Goal: Transaction & Acquisition: Purchase product/service

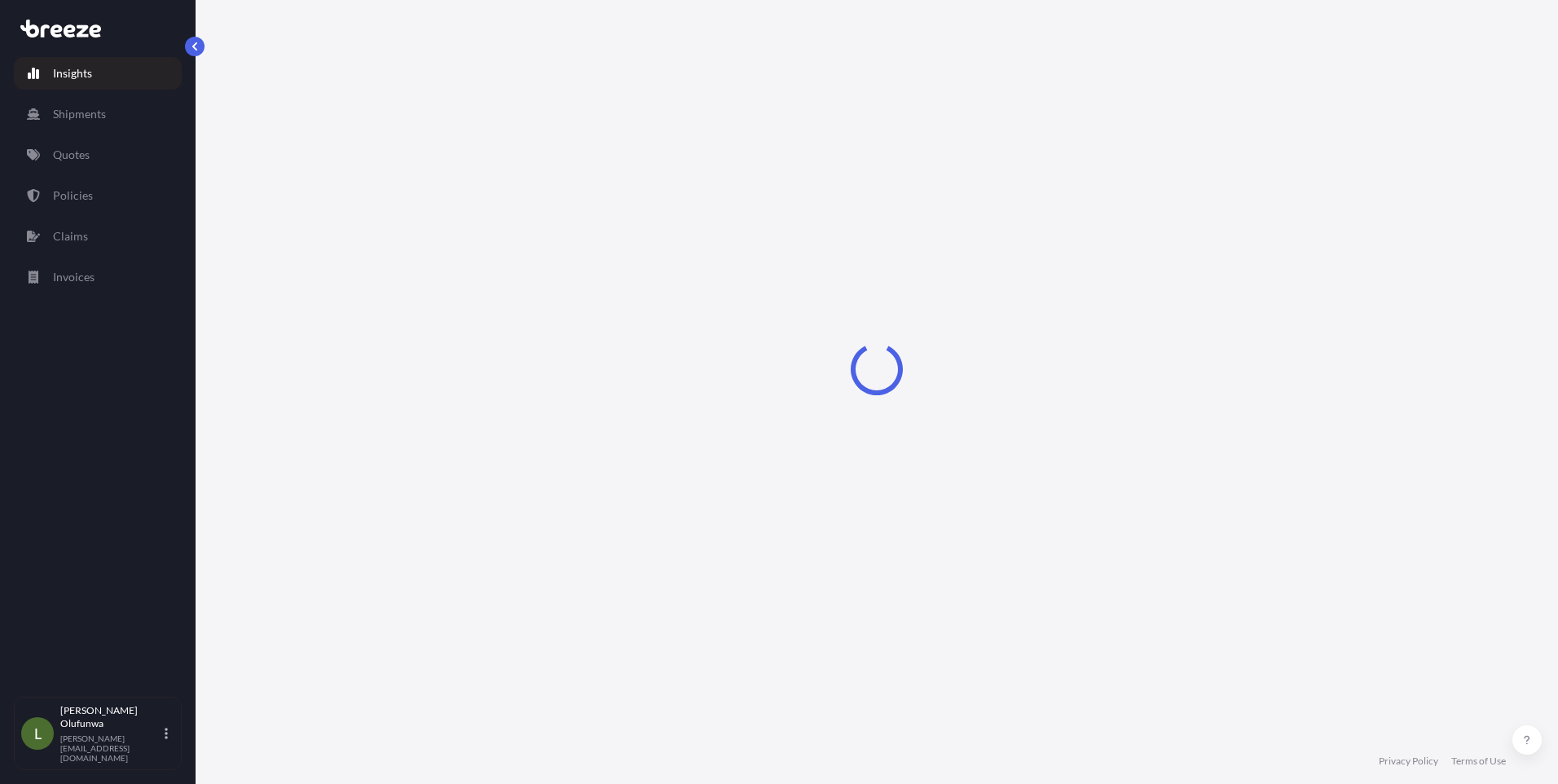
select select "2025"
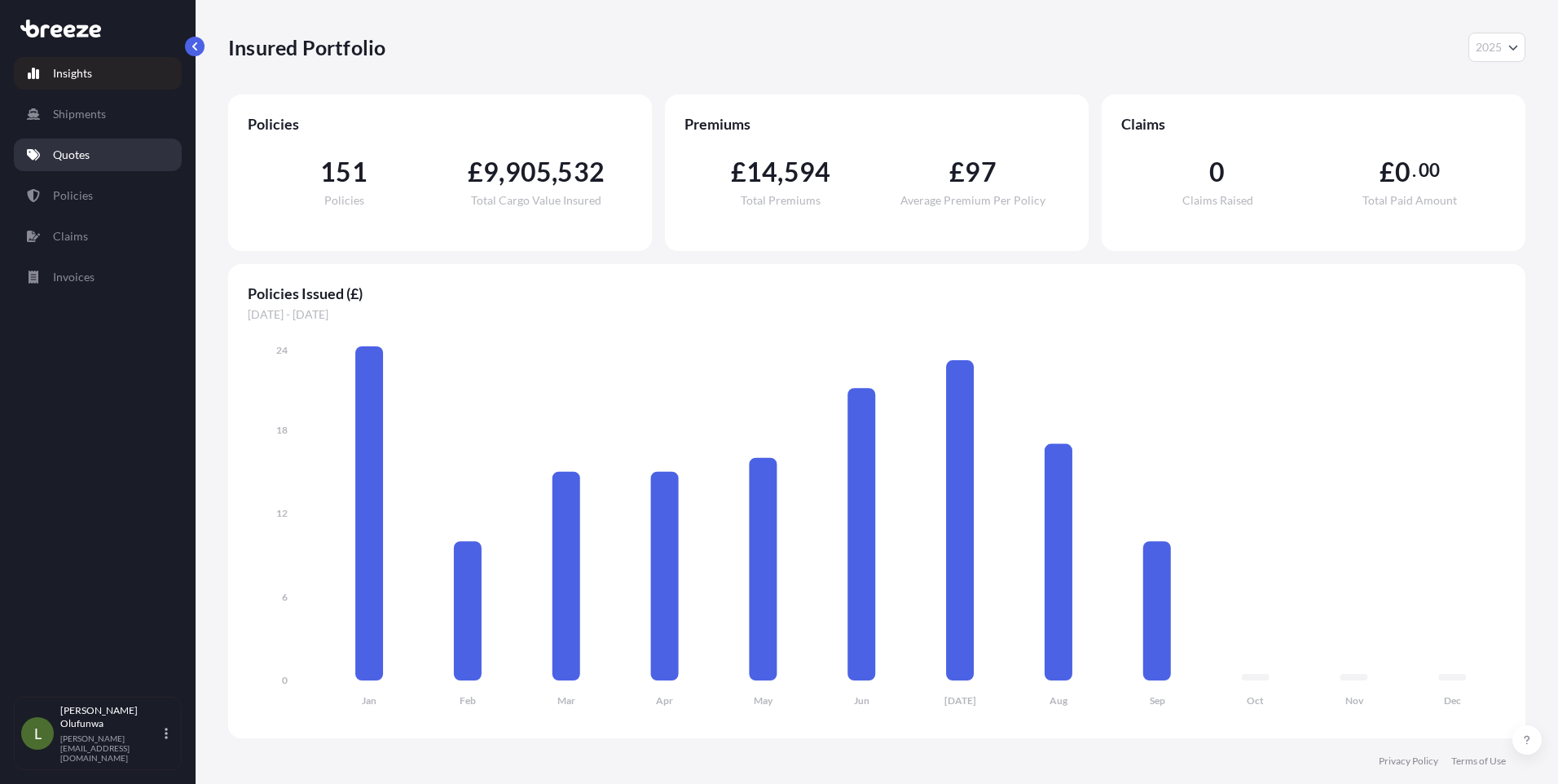
click at [83, 159] on p "Quotes" at bounding box center [71, 155] width 37 height 16
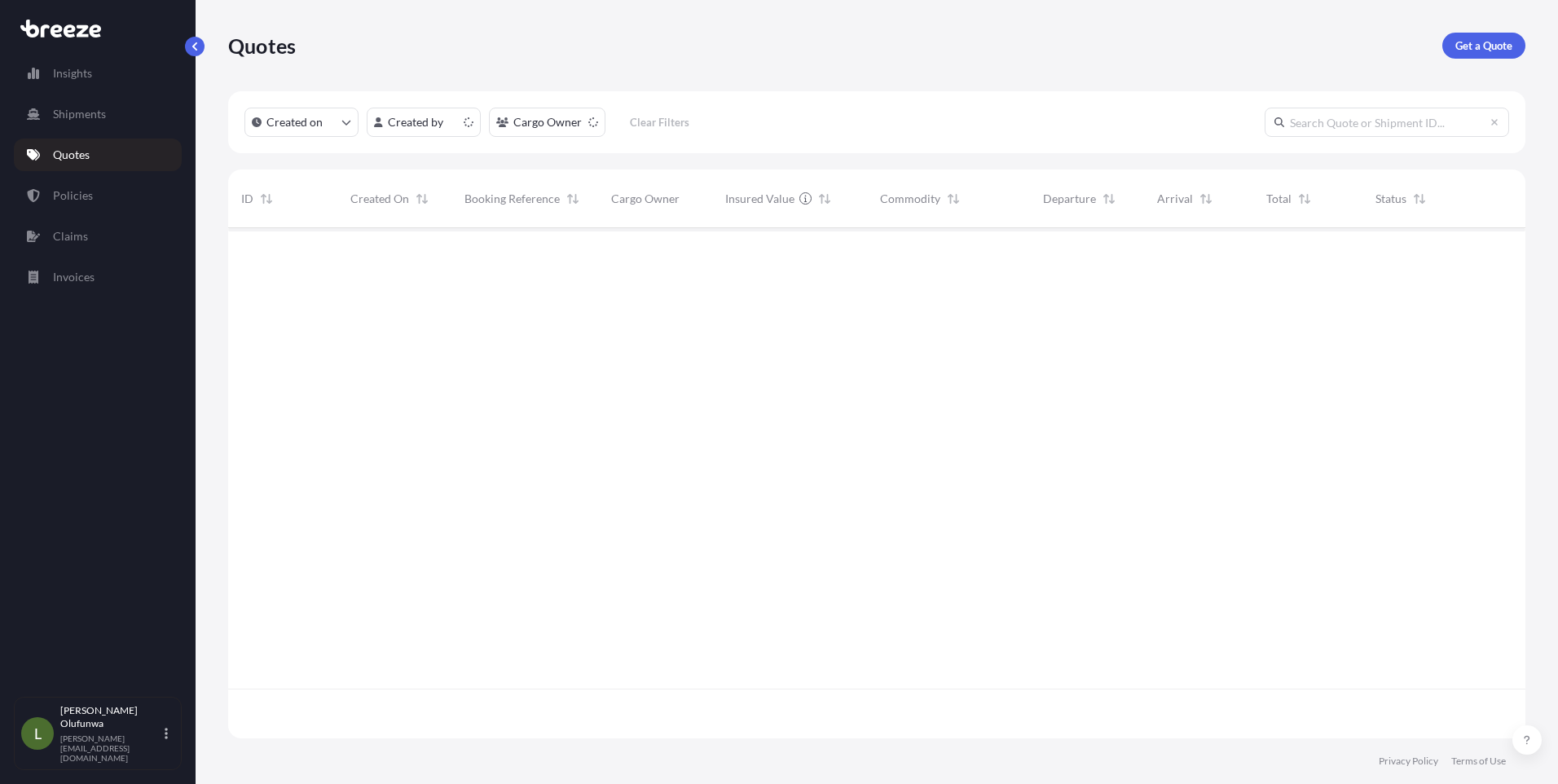
scroll to position [506, 1285]
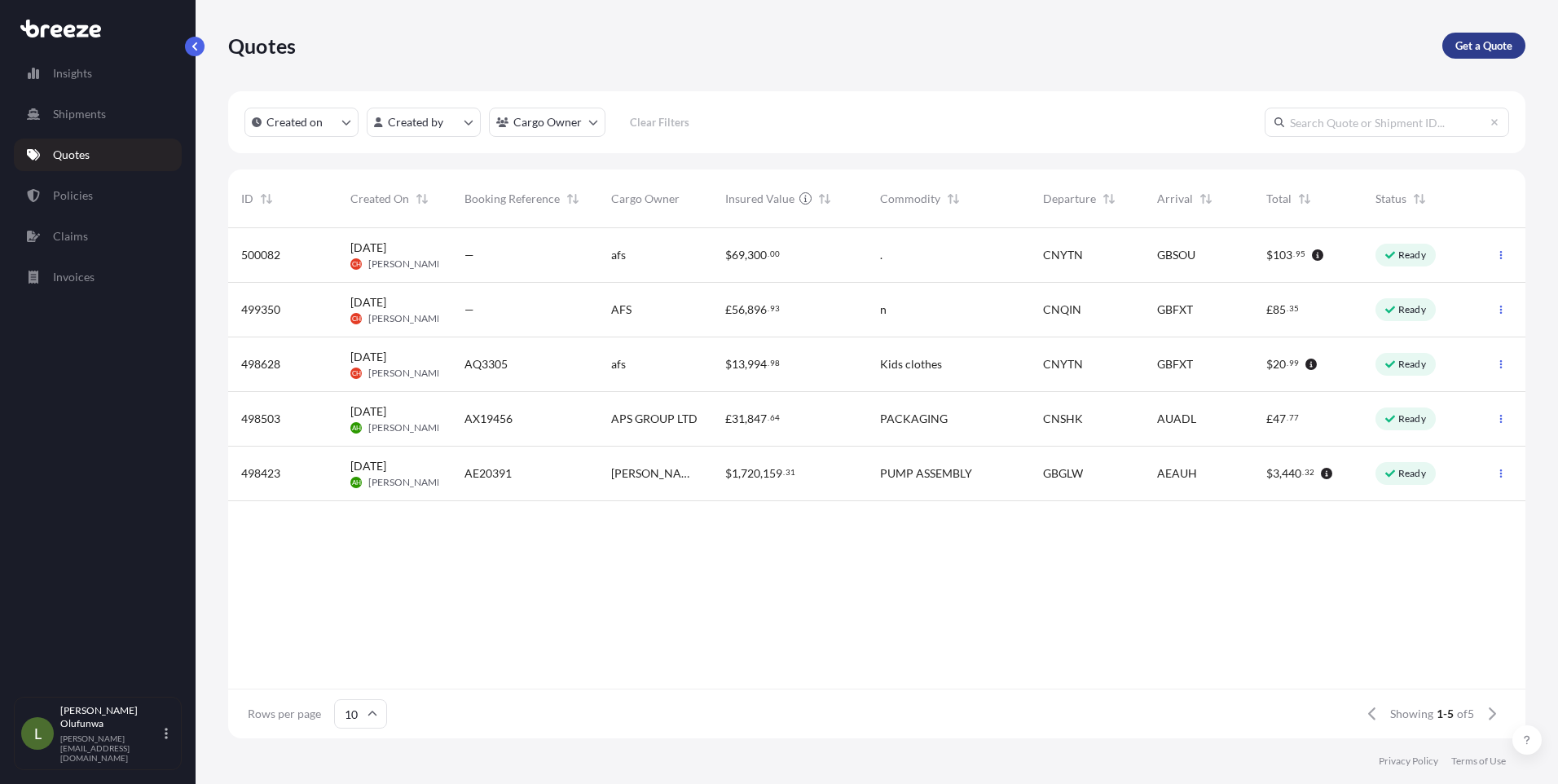
click at [1468, 47] on p "Get a Quote" at bounding box center [1483, 46] width 57 height 16
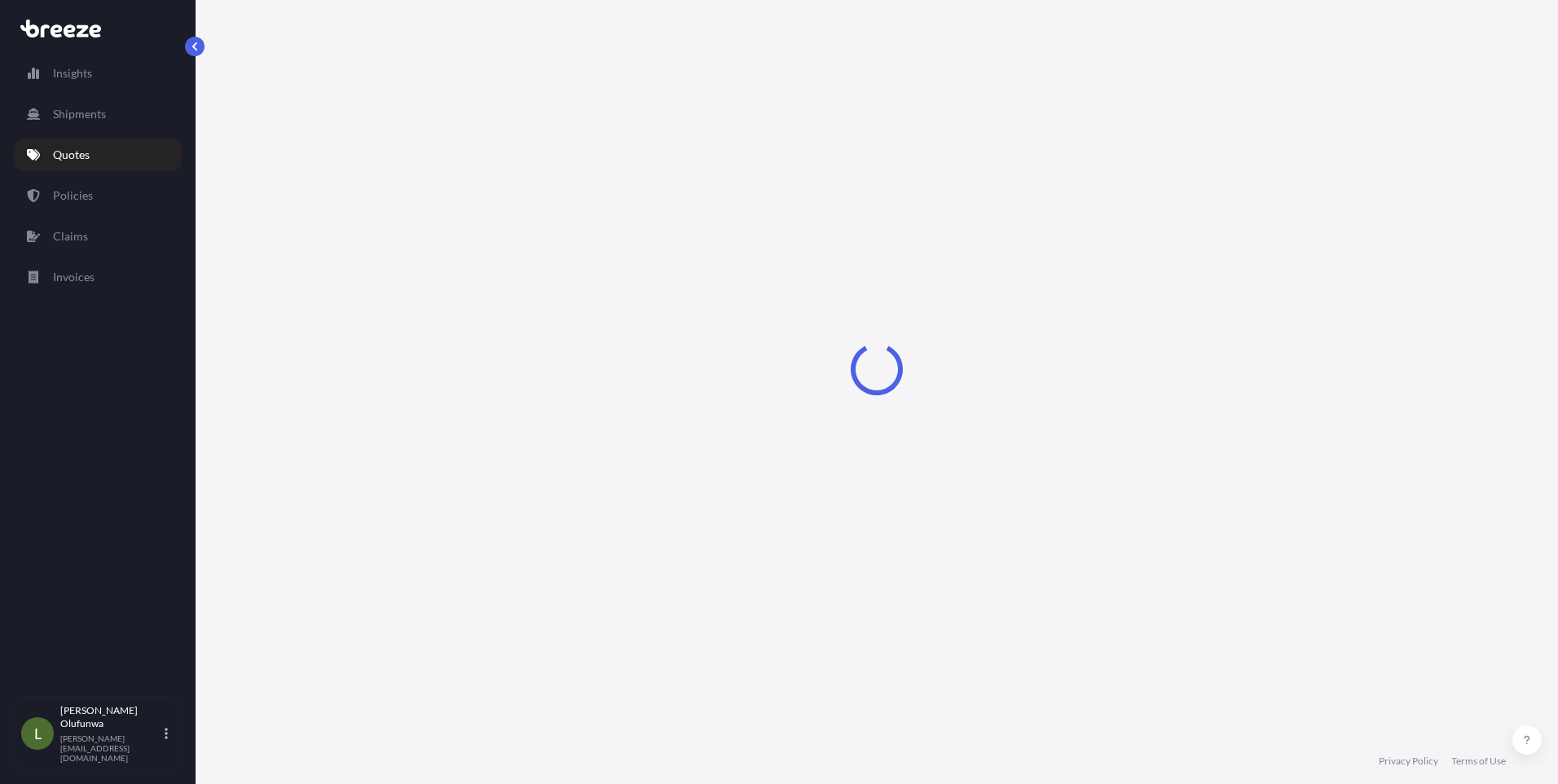
select select "Sea"
select select "1"
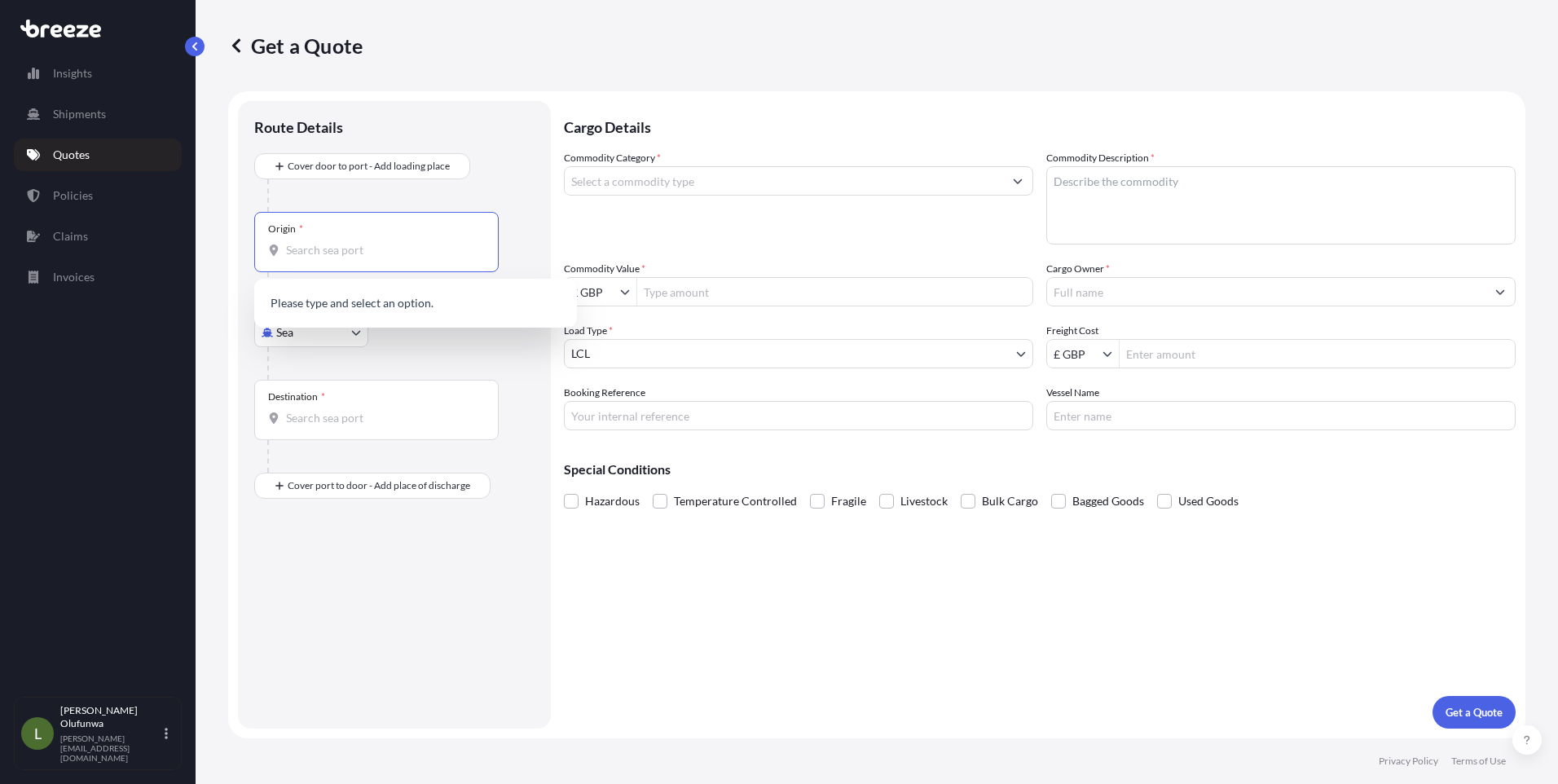
click at [363, 248] on input "Origin *" at bounding box center [383, 249] width 193 height 16
click at [397, 296] on div "CNNSA - Nansha Pt, [GEOGRAPHIC_DATA]" at bounding box center [415, 304] width 310 height 39
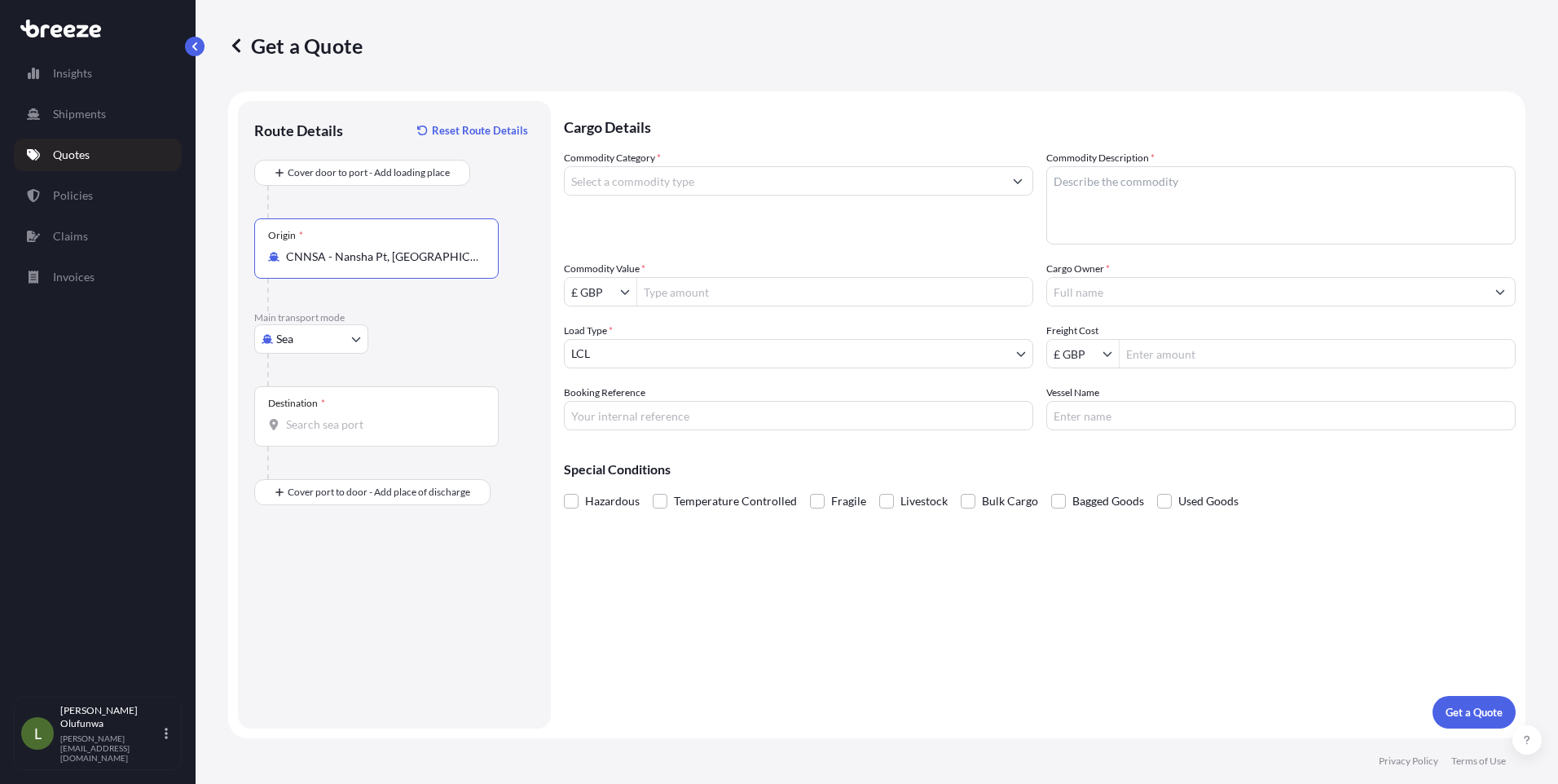
type input "CNNSA - Nansha Pt, [GEOGRAPHIC_DATA]"
click at [383, 412] on div "Destination *" at bounding box center [377, 416] width 244 height 60
click at [383, 416] on input "Destination *" at bounding box center [383, 424] width 193 height 16
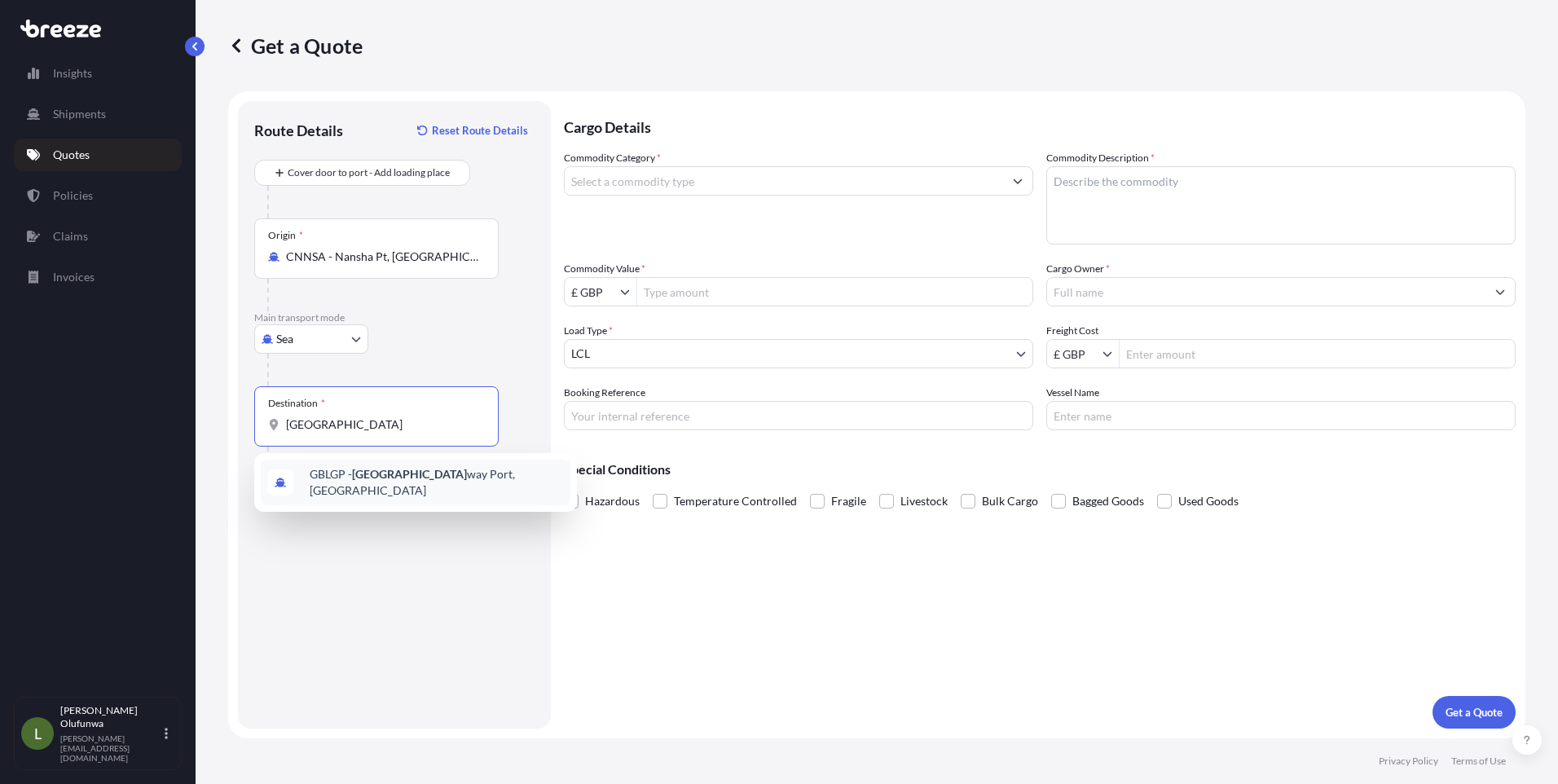
click at [429, 472] on span "GBLGP - [GEOGRAPHIC_DATA], [GEOGRAPHIC_DATA]" at bounding box center [437, 482] width 255 height 33
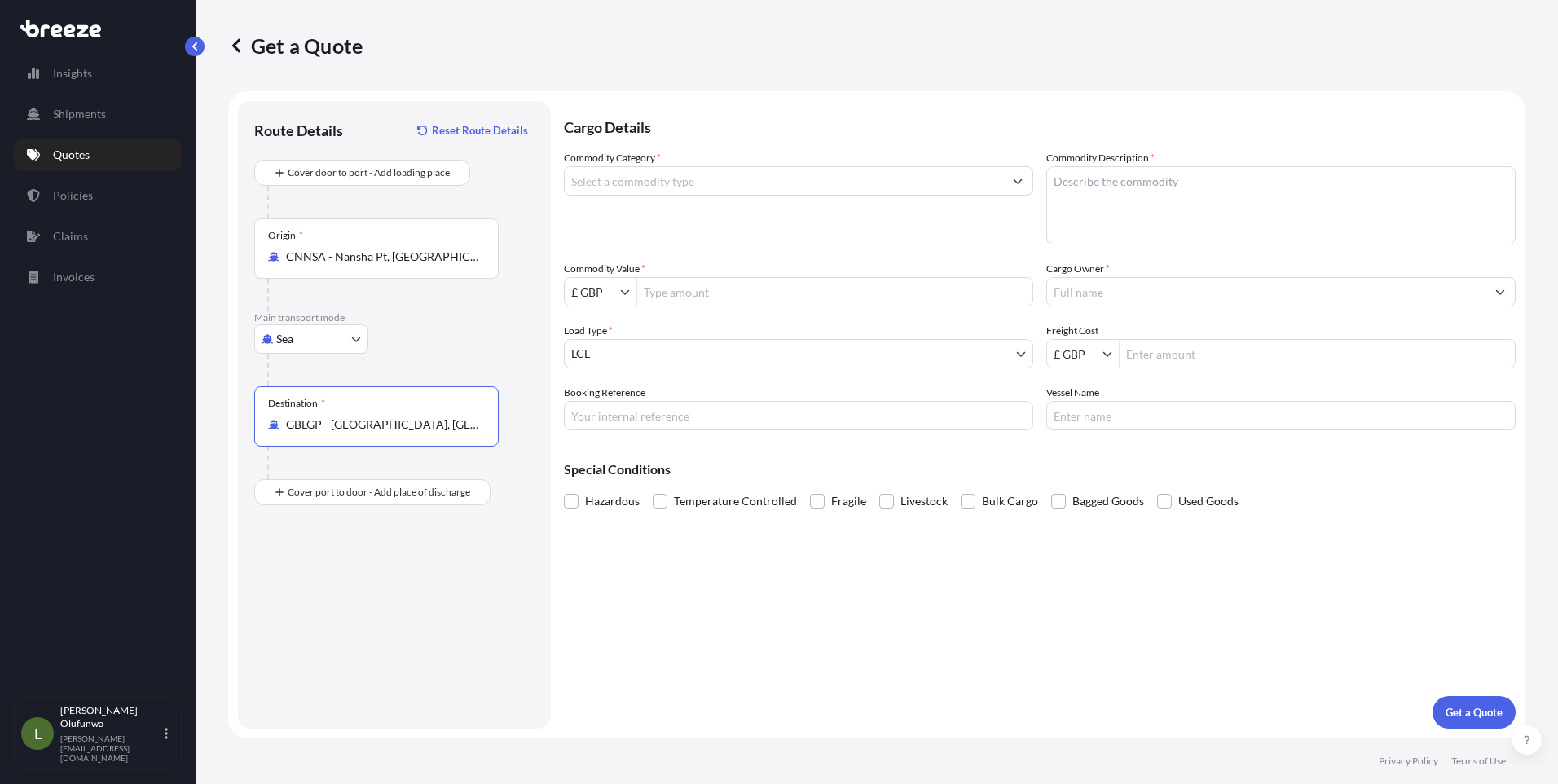
type input "GBLGP - [GEOGRAPHIC_DATA], [GEOGRAPHIC_DATA]"
click at [662, 182] on input "Commodity Category *" at bounding box center [784, 181] width 439 height 29
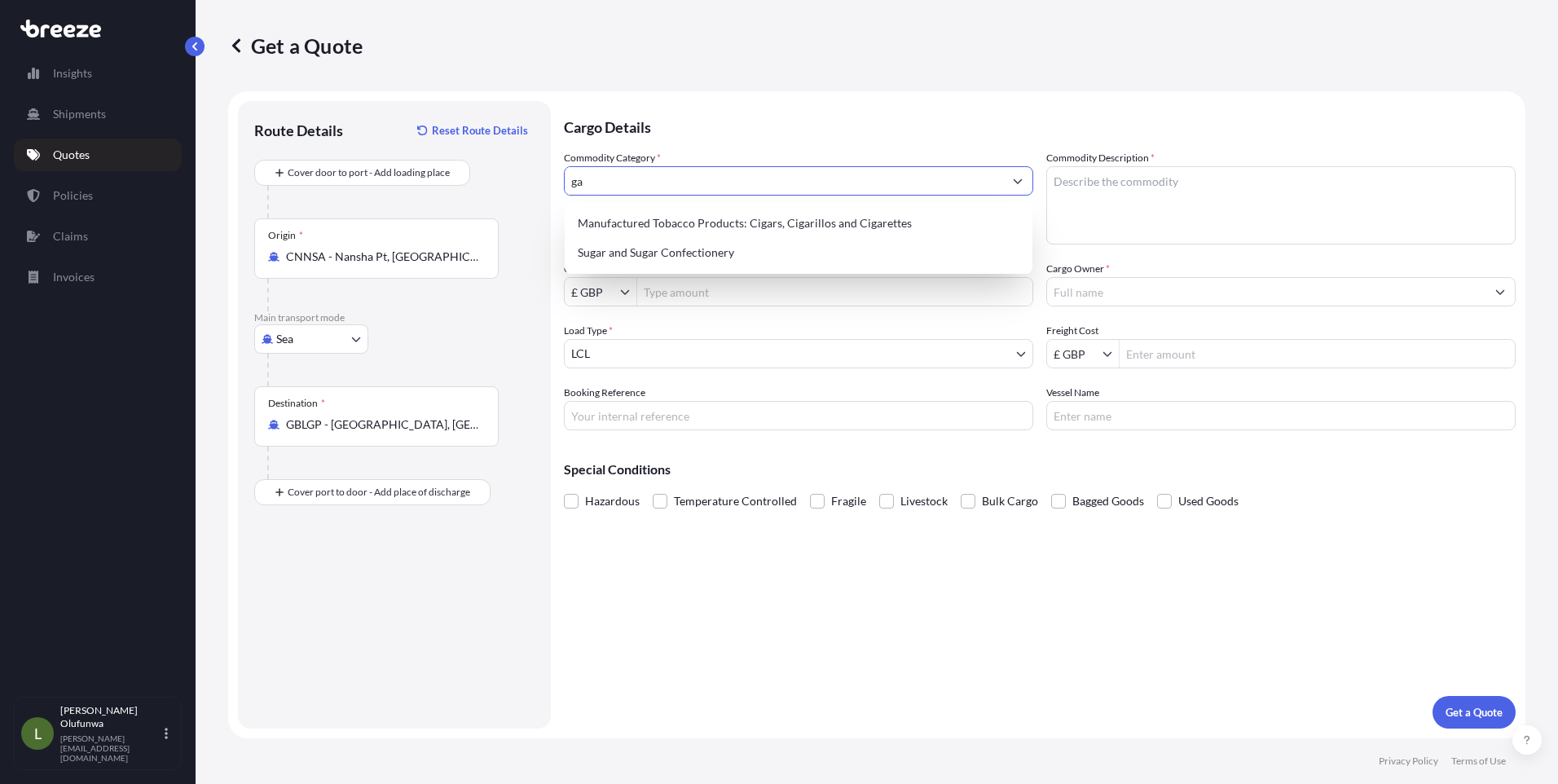
type input "g"
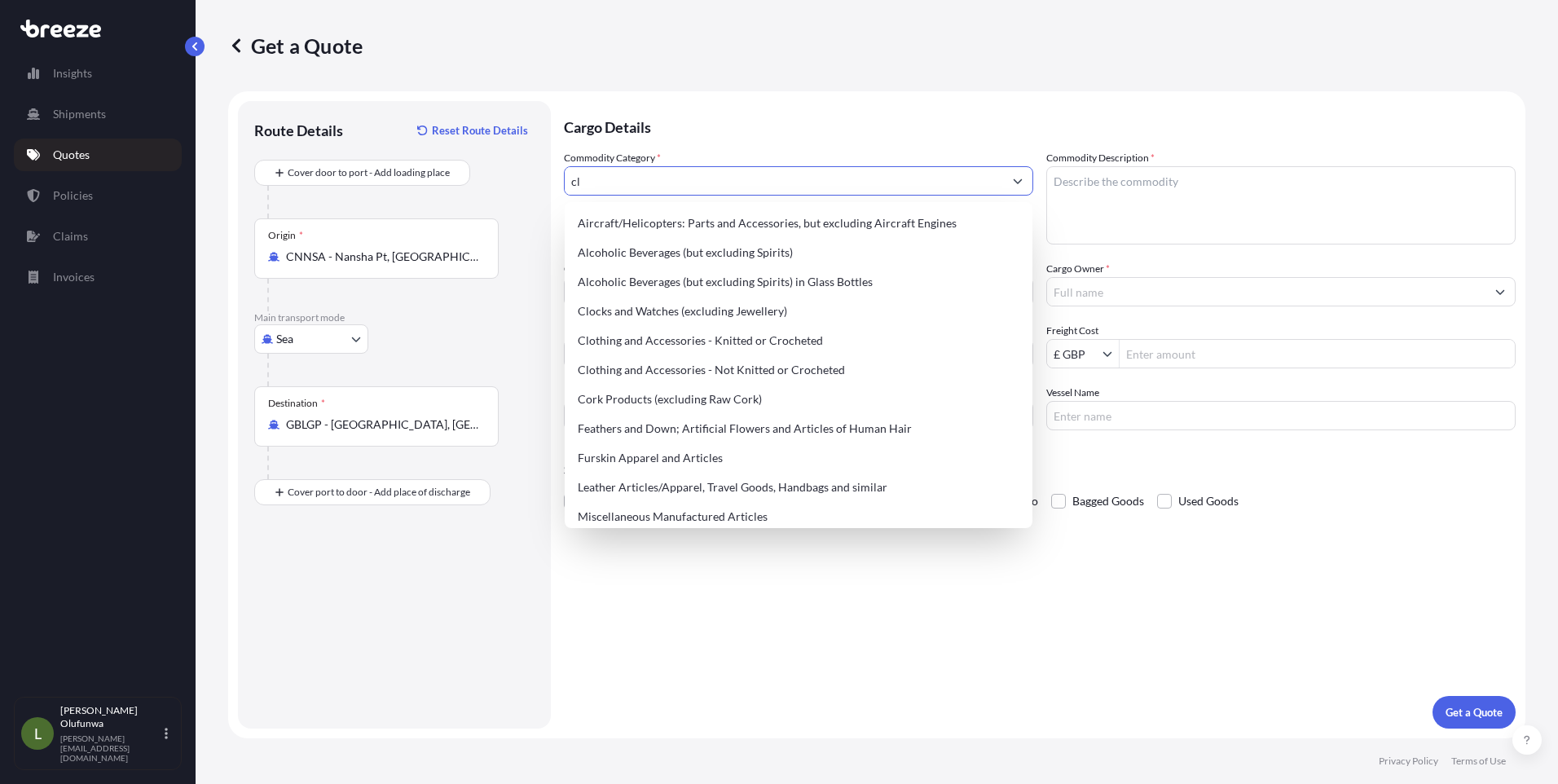
type input "c"
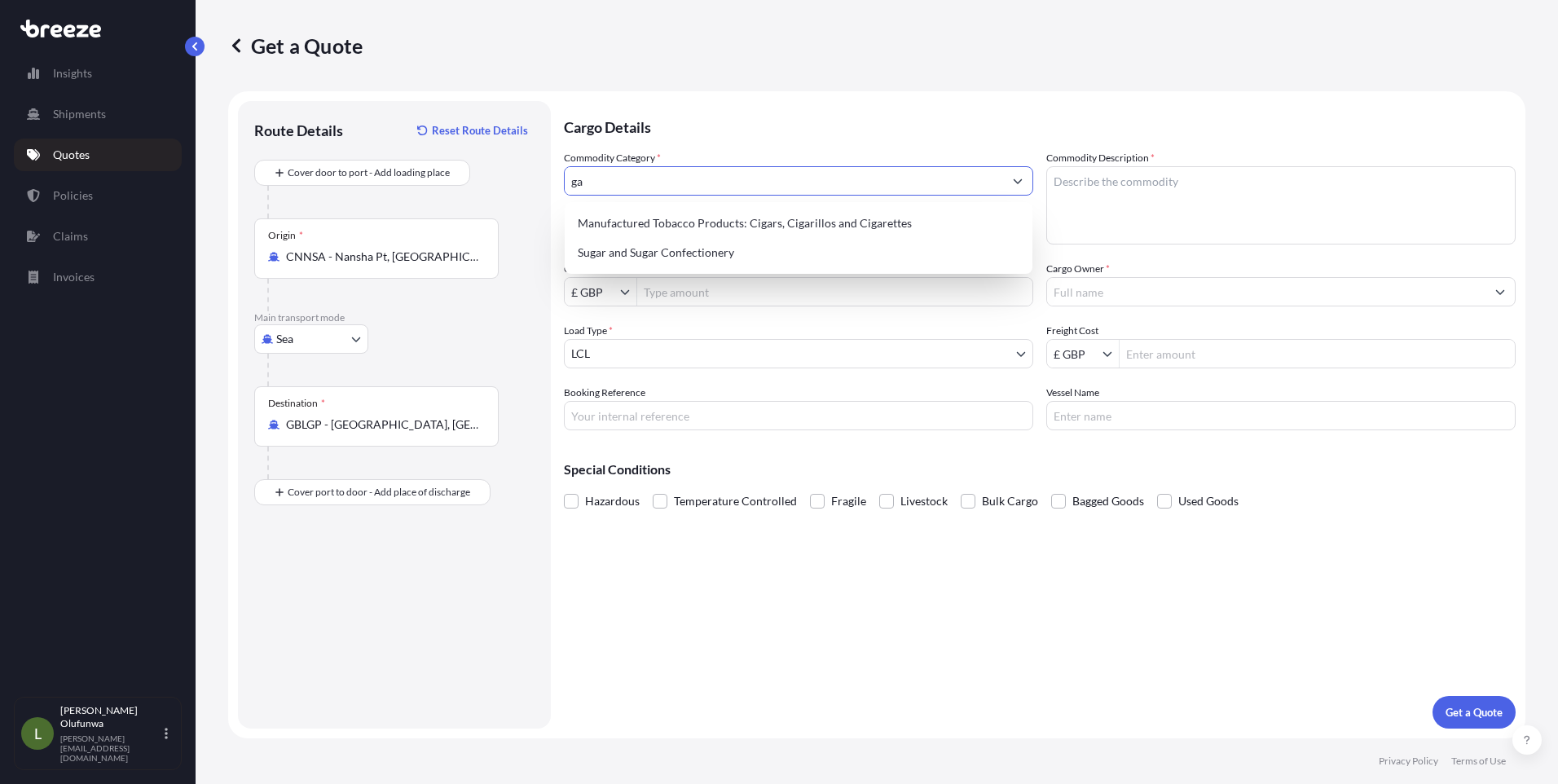
type input "g"
click at [765, 257] on div "Clothing and Accessories - Not Knitted or Crocheted" at bounding box center [798, 253] width 455 height 29
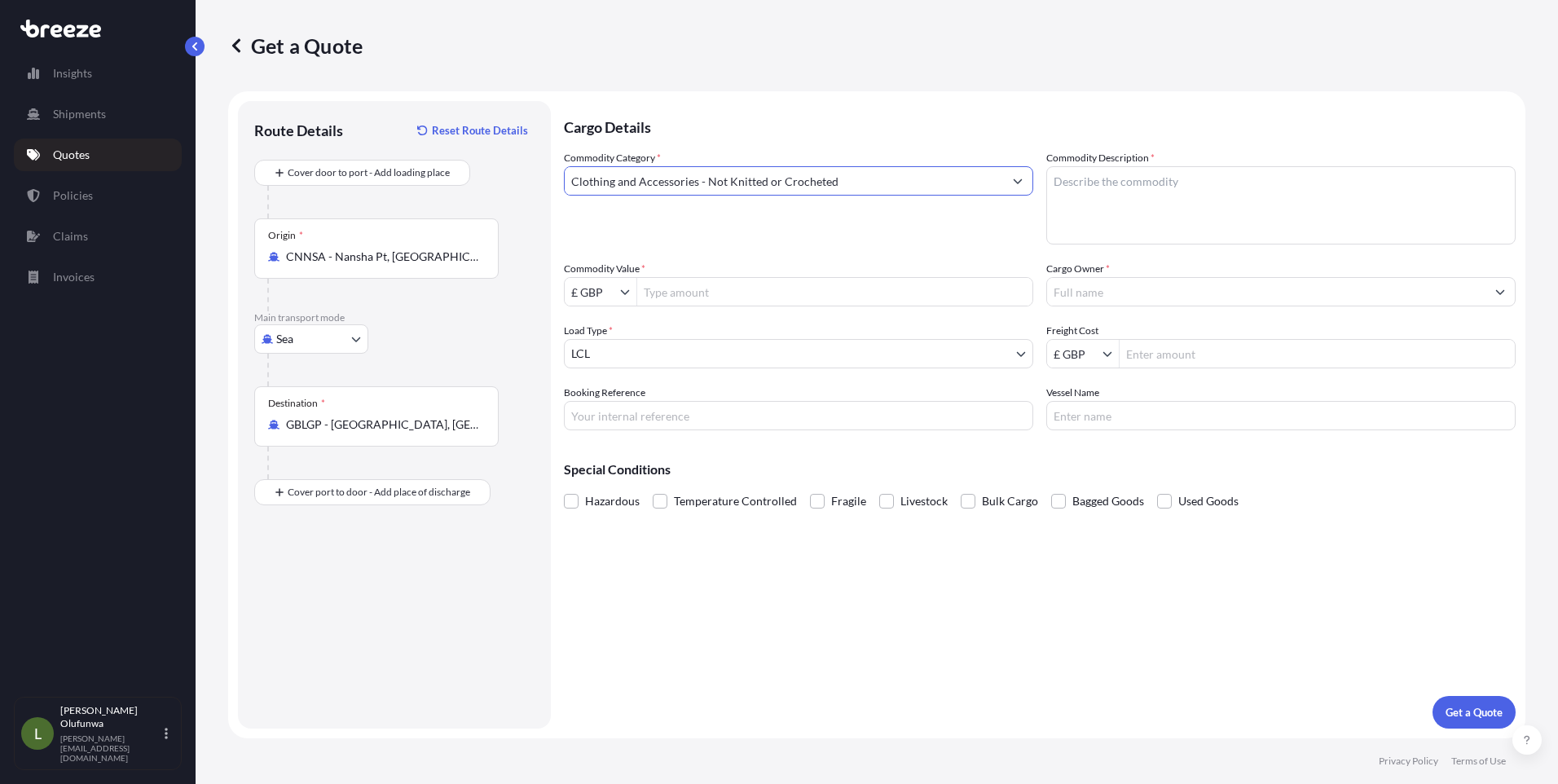
type input "Clothing and Accessories - Not Knitted or Crocheted"
click at [1132, 192] on textarea "Commodity Description *" at bounding box center [1281, 205] width 469 height 78
type textarea "BABY GARMENT GIFT SET"
click at [627, 290] on icon "Show suggestions" at bounding box center [624, 291] width 9 height 9
click at [582, 394] on div "$ USD" at bounding box center [600, 389] width 65 height 29
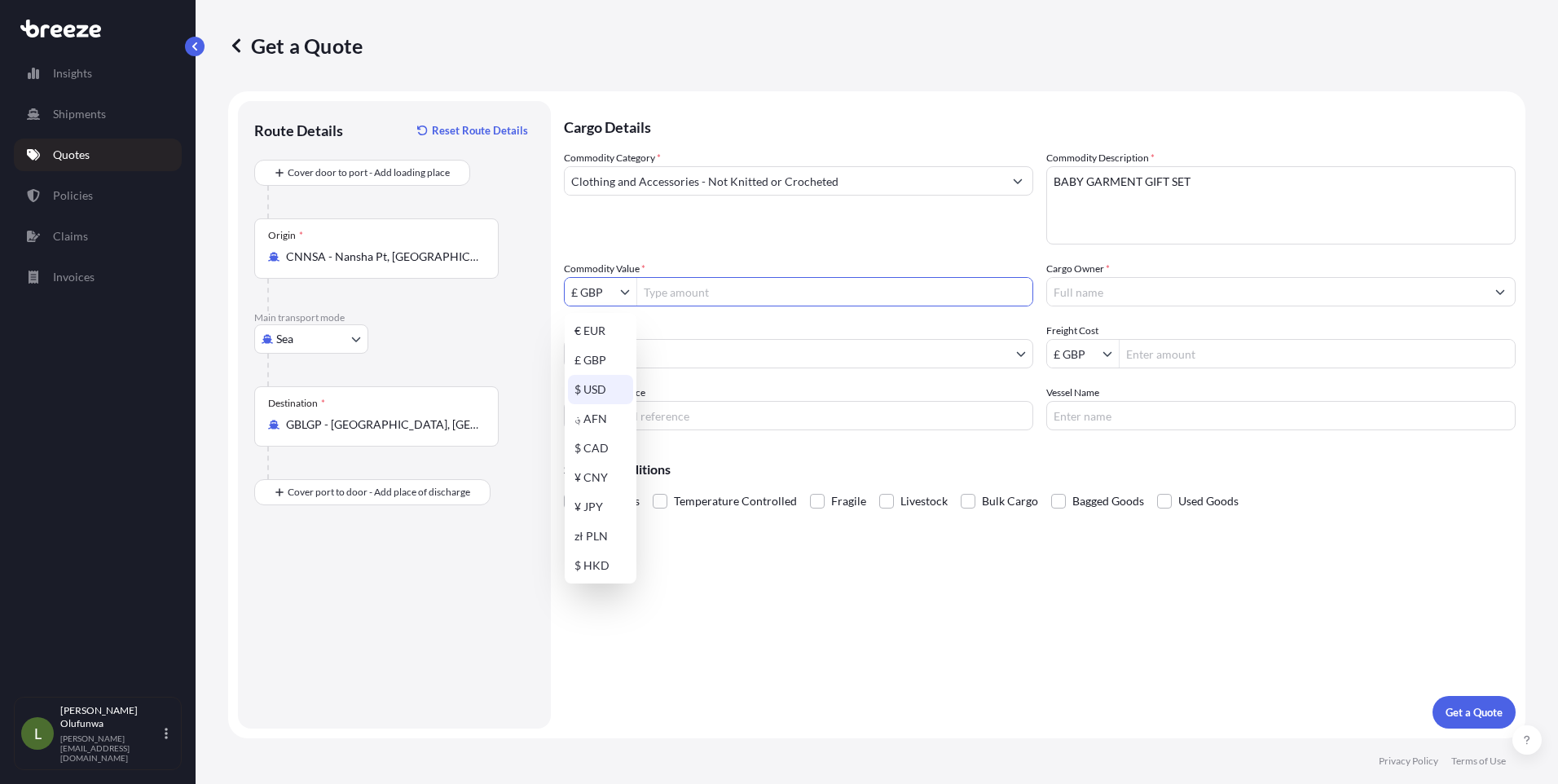
type input "$ USD"
click at [1080, 354] on input "£ GBP" at bounding box center [1075, 353] width 55 height 29
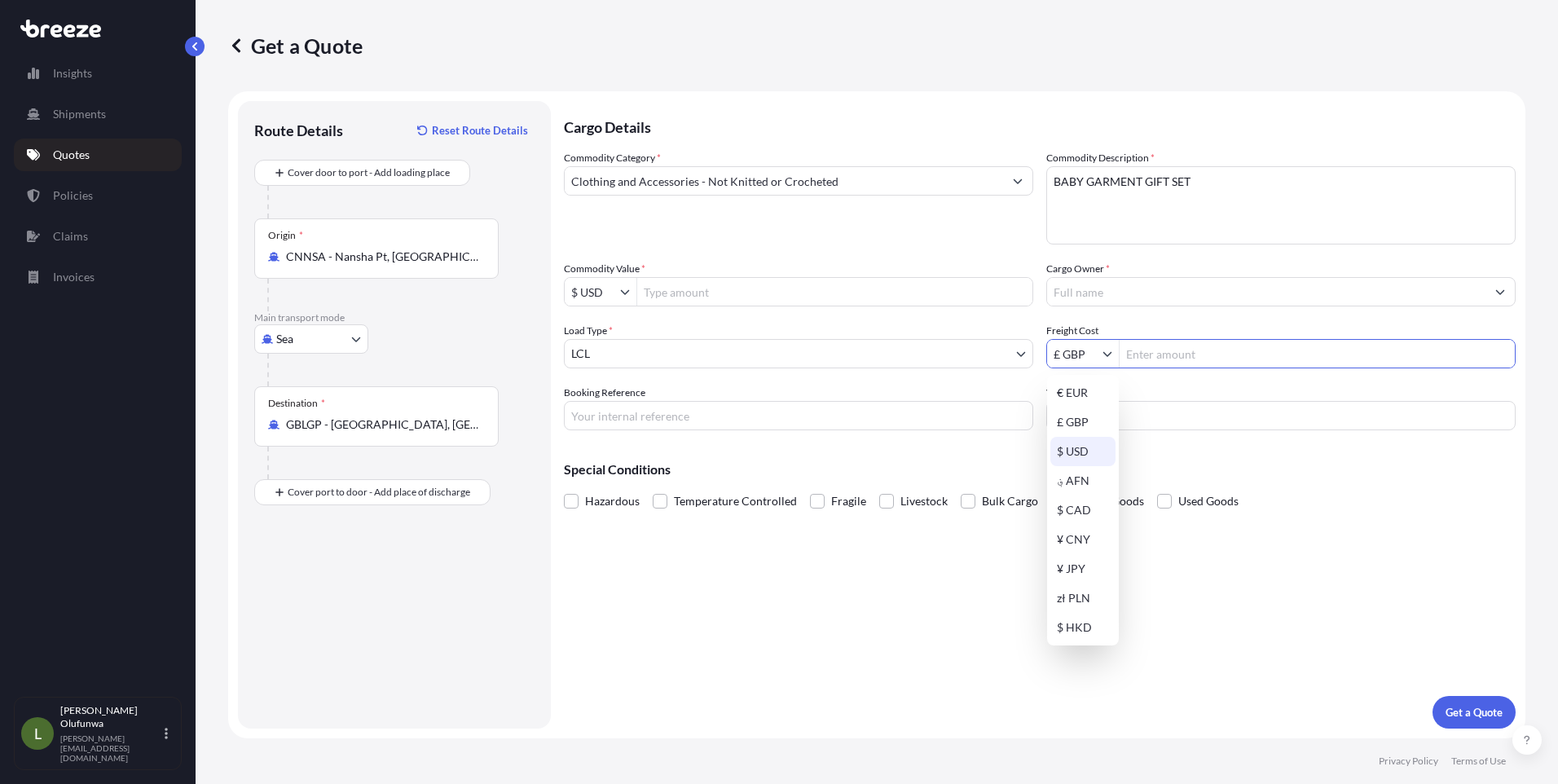
click at [1084, 454] on div "$ USD" at bounding box center [1083, 451] width 65 height 29
type input "$ USD"
click at [1192, 343] on input "Freight Cost" at bounding box center [1317, 353] width 396 height 29
type input "2,000"
click at [683, 422] on input "Booking Reference" at bounding box center [799, 415] width 469 height 29
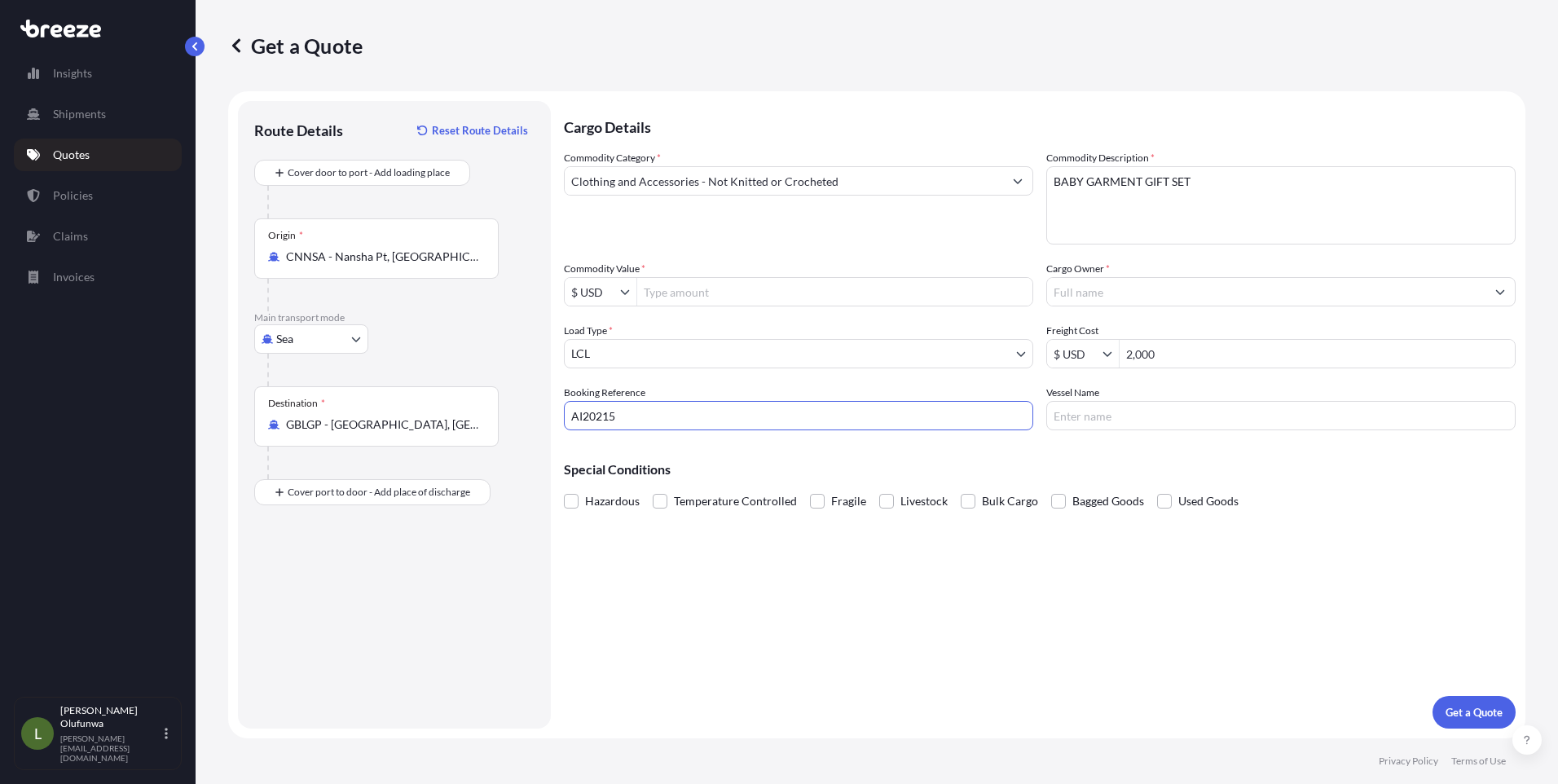
click at [634, 412] on input "AI20215" at bounding box center [799, 415] width 469 height 29
type input "AI20215"
click at [1197, 421] on input "Vessel Name" at bounding box center [1281, 415] width 469 height 29
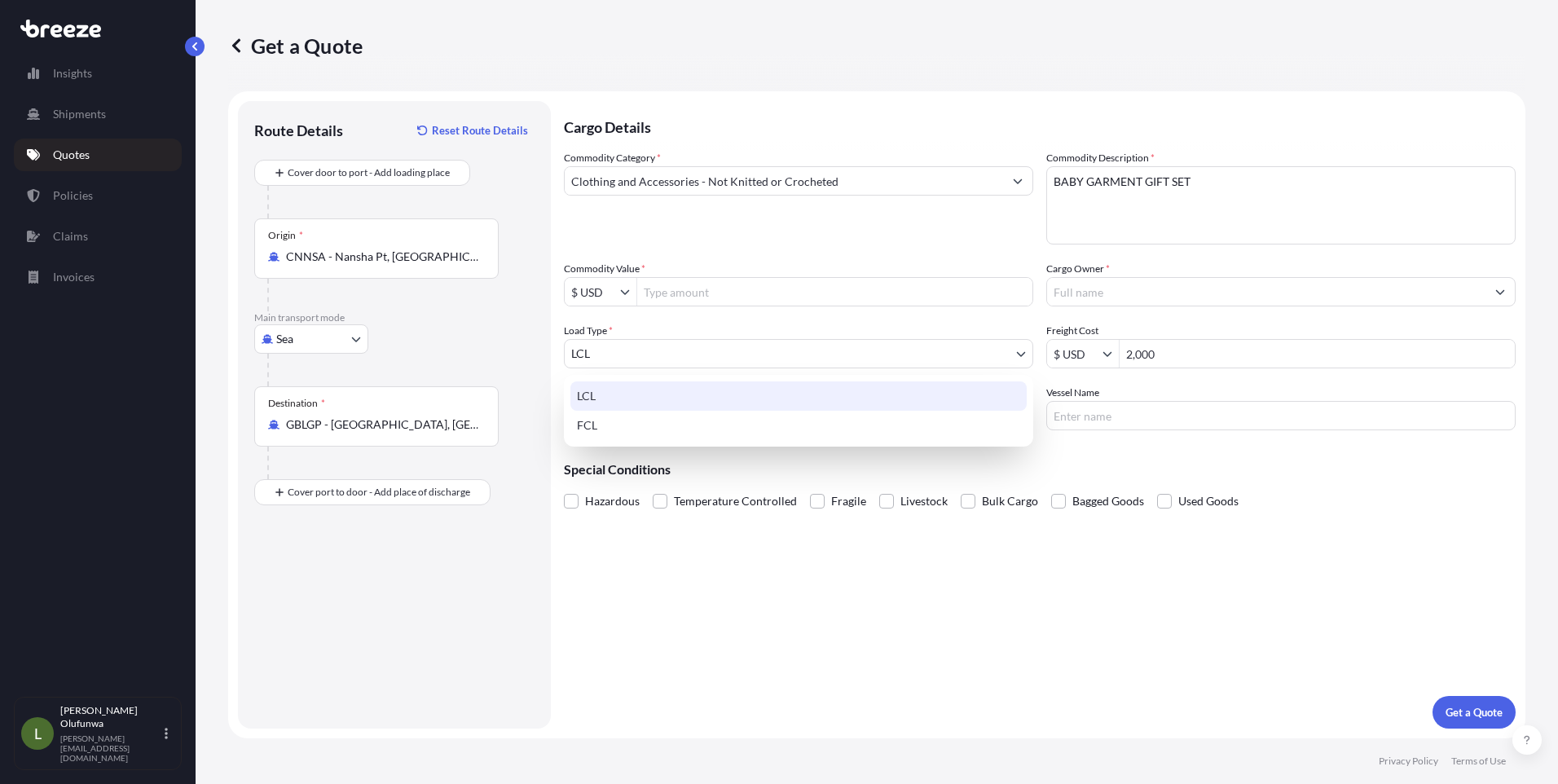
click at [763, 345] on body "Insights Shipments Quotes Policies Claims Invoices L [PERSON_NAME] Olufunwa [PE…" at bounding box center [779, 392] width 1558 height 784
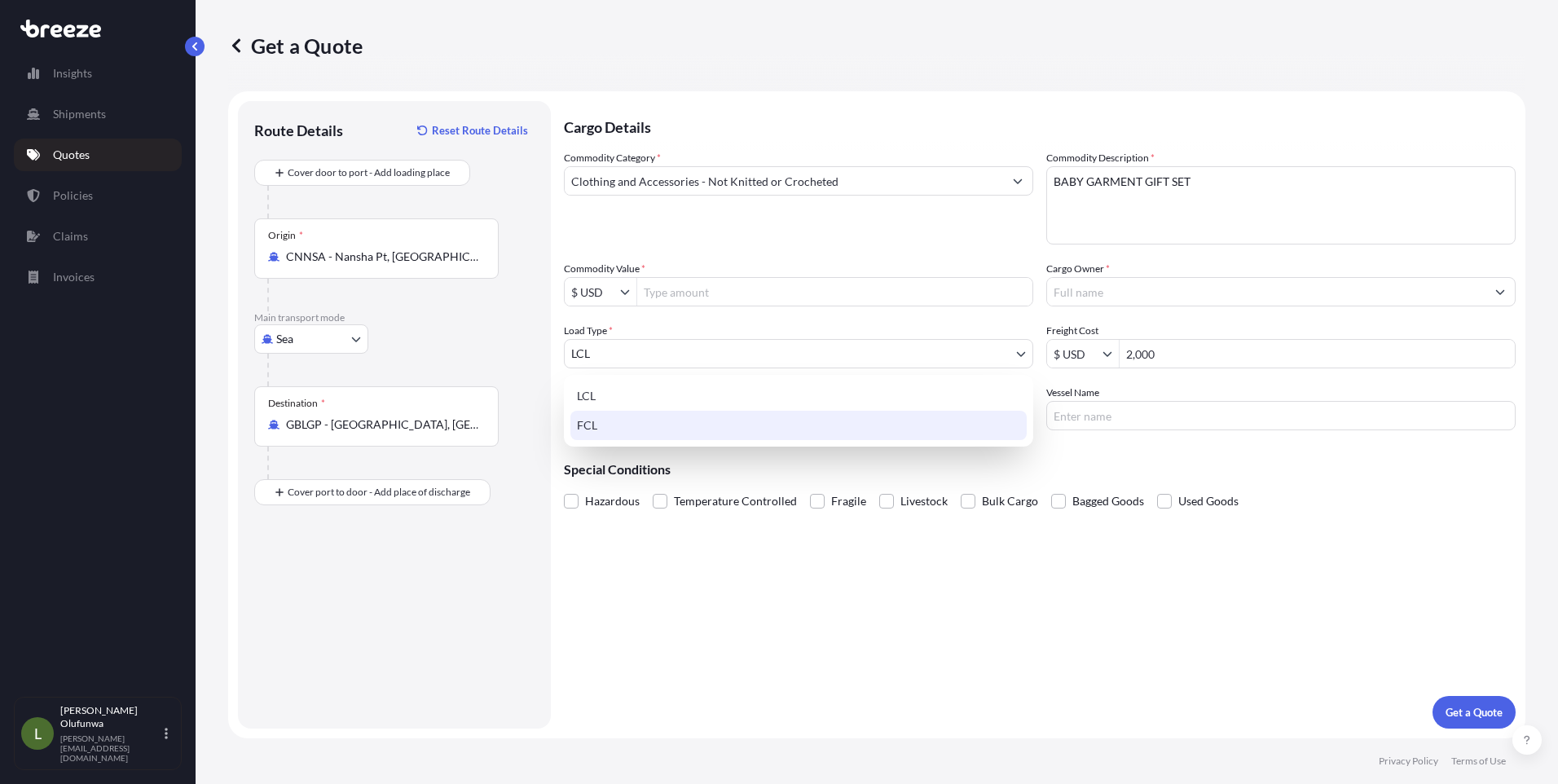
click at [614, 424] on div "FCL" at bounding box center [798, 426] width 457 height 29
select select "2"
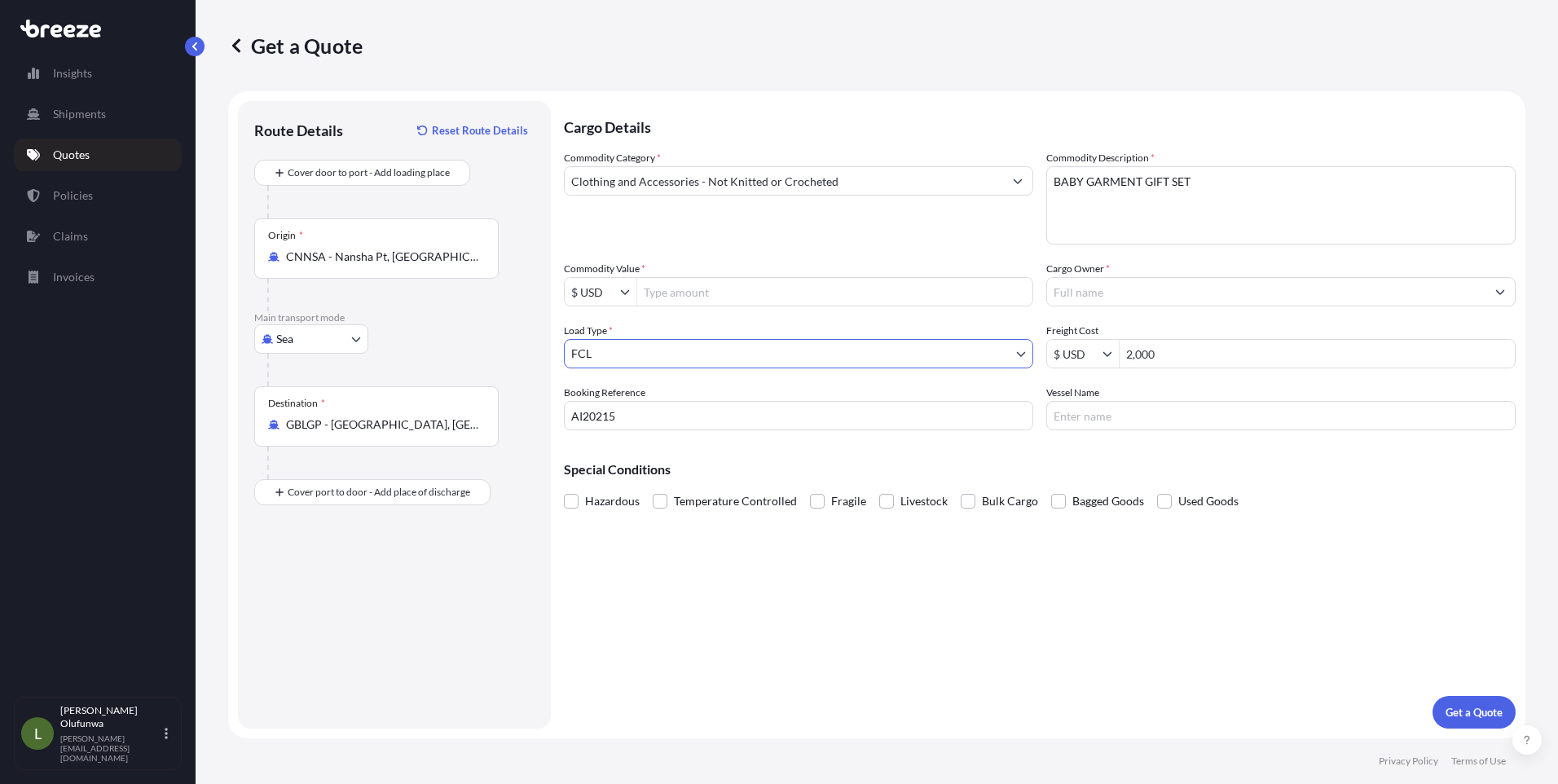
click at [676, 297] on input "Commodity Value *" at bounding box center [835, 291] width 396 height 29
click at [702, 294] on input "Commodity Value *" at bounding box center [835, 291] width 396 height 29
type input "31,244.4"
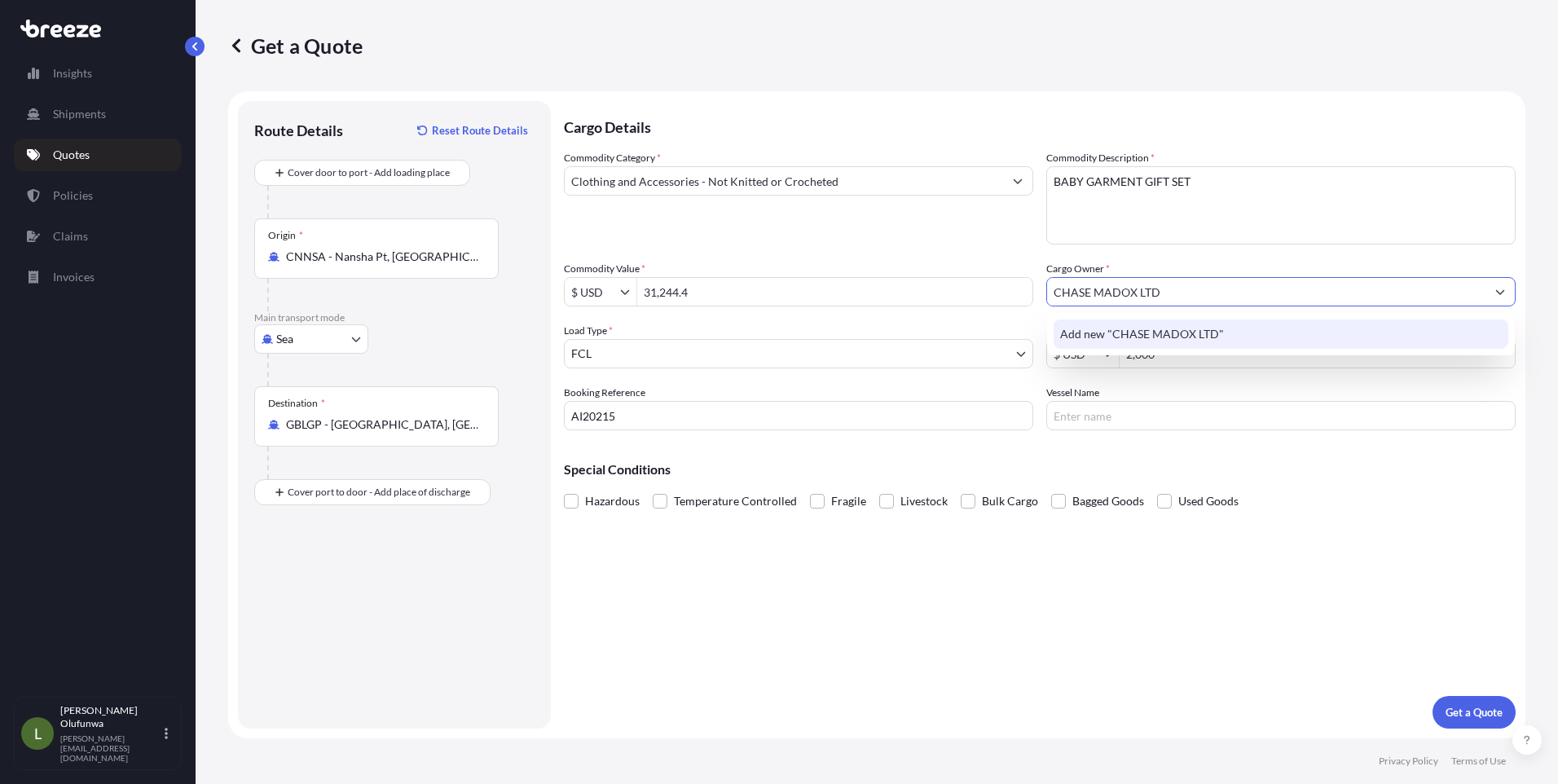
click at [1110, 339] on span "Add new "CHASE MADOX LTD"" at bounding box center [1142, 334] width 163 height 16
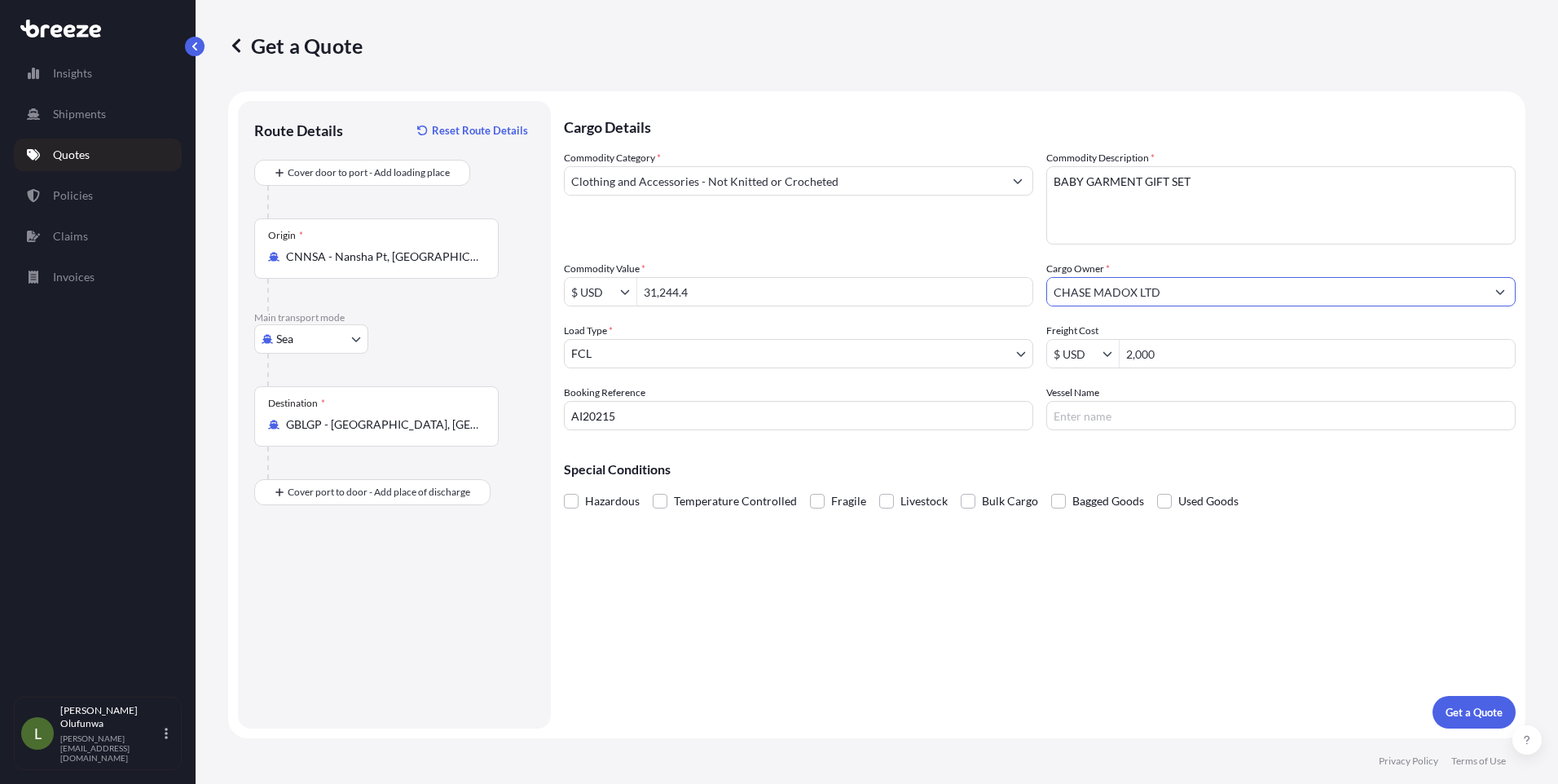
click at [1294, 297] on input "CHASE MADOX LTD" at bounding box center [1267, 291] width 439 height 29
click at [1119, 292] on input "CHASE MADOX LTD" at bounding box center [1267, 291] width 439 height 29
type input "[PERSON_NAME] LTD"
click at [913, 293] on input "31,244.4" at bounding box center [835, 291] width 396 height 29
click at [1104, 414] on input "Vessel Name" at bounding box center [1281, 415] width 469 height 29
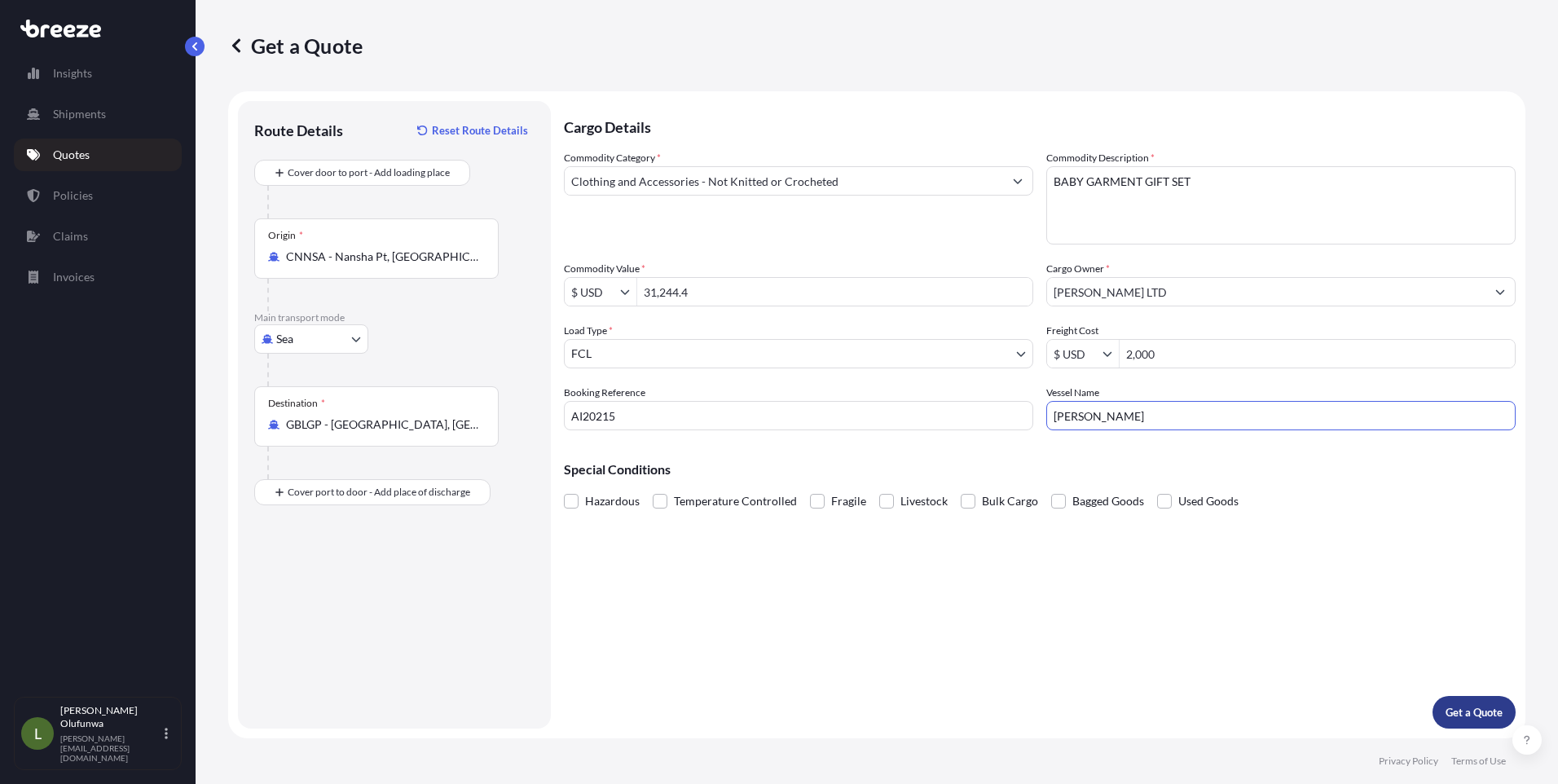
type input "[PERSON_NAME]"
click at [1469, 714] on p "Get a Quote" at bounding box center [1474, 712] width 57 height 16
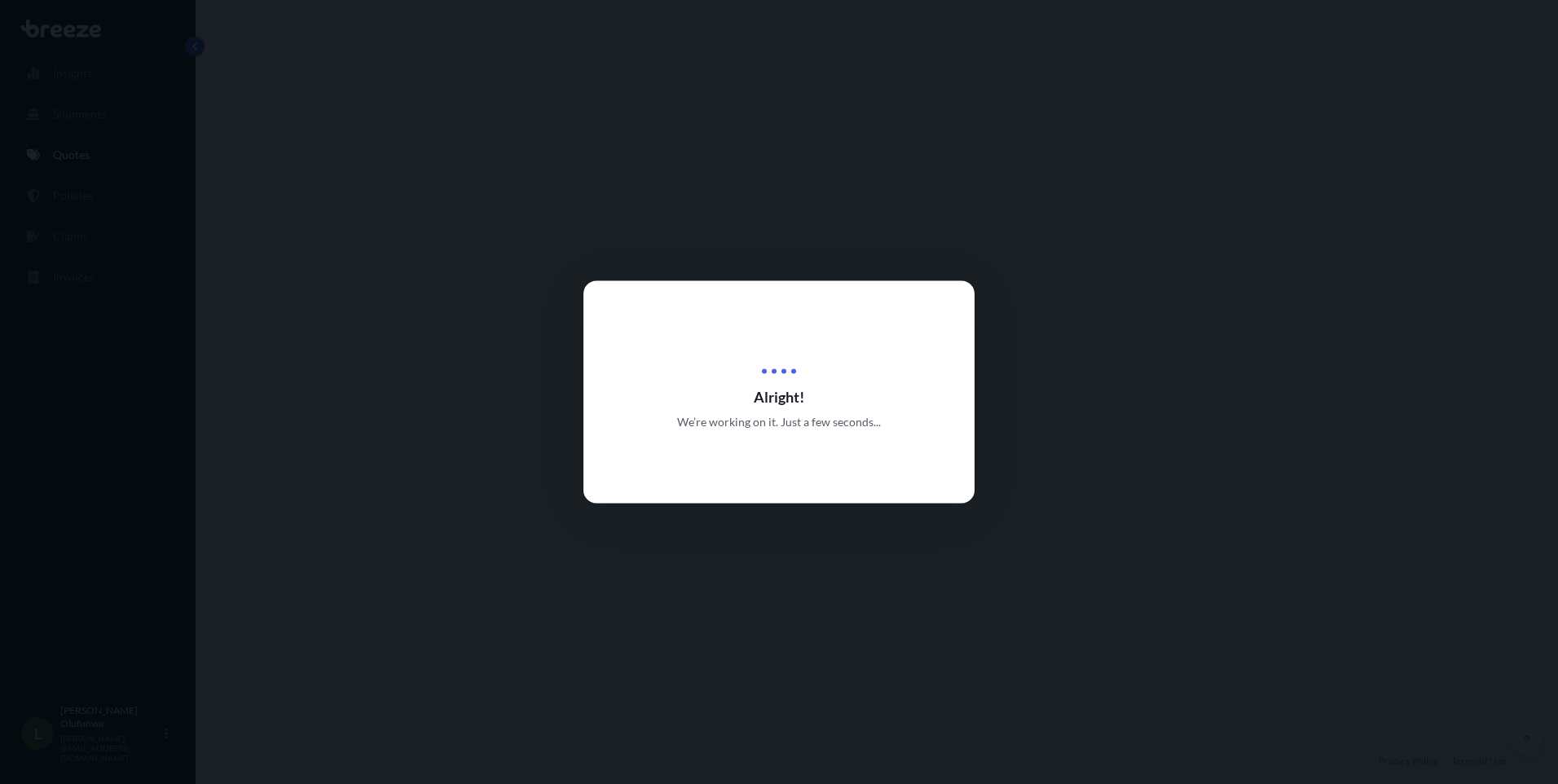
select select "Sea"
select select "2"
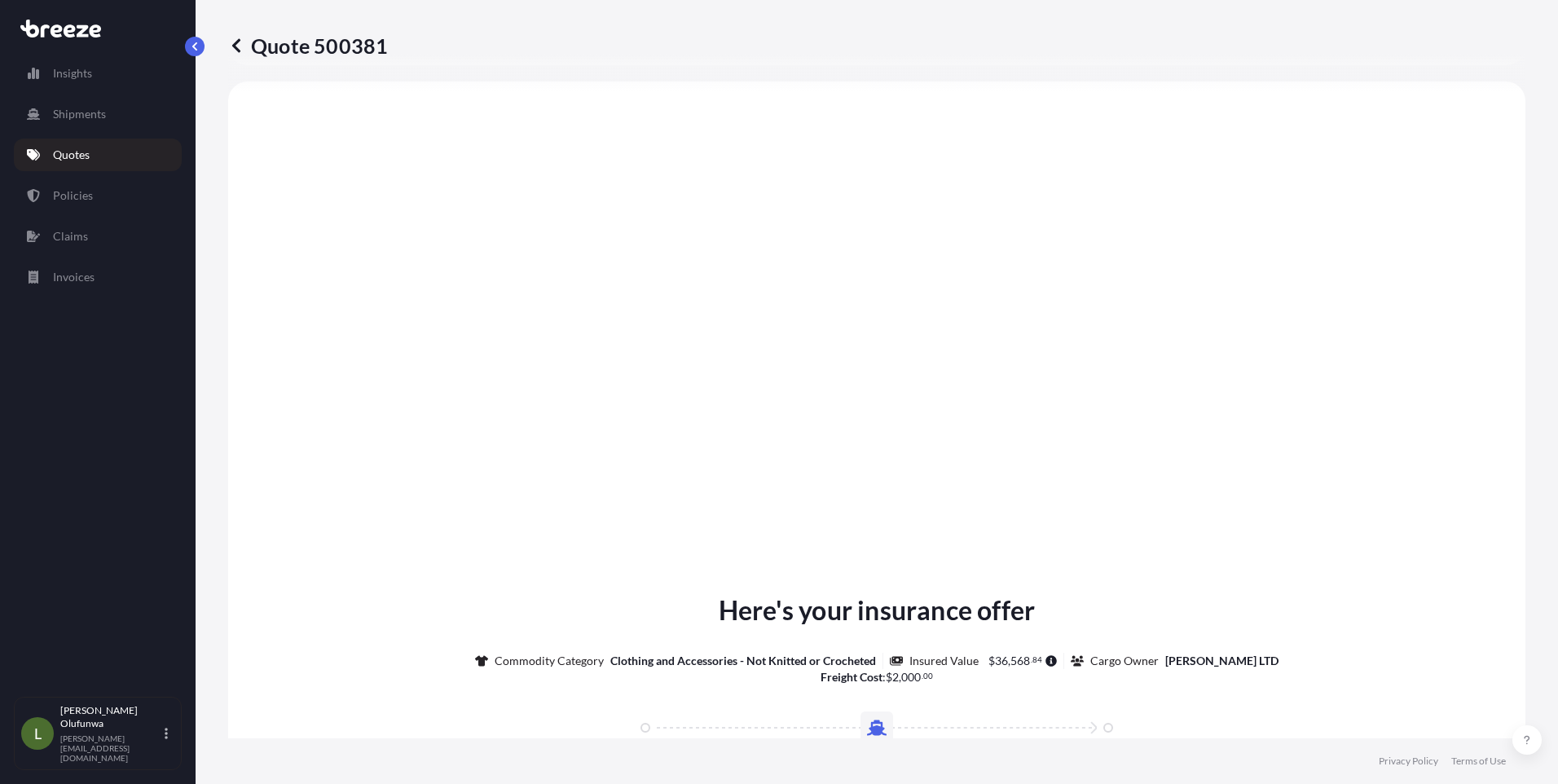
scroll to position [1802, 0]
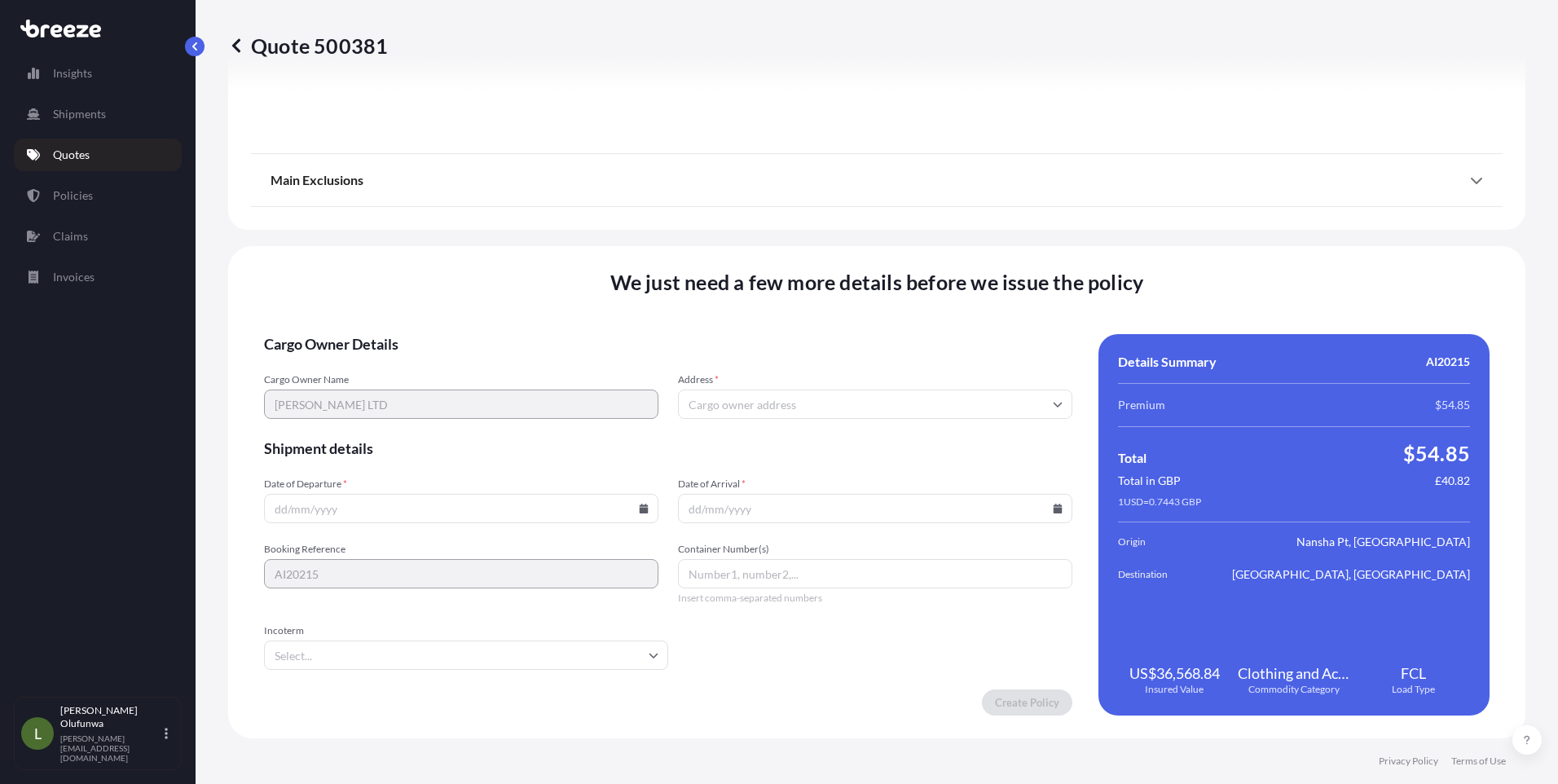
click at [772, 402] on input "Address *" at bounding box center [874, 404] width 395 height 29
click at [723, 407] on input "Address *" at bounding box center [874, 404] width 395 height 29
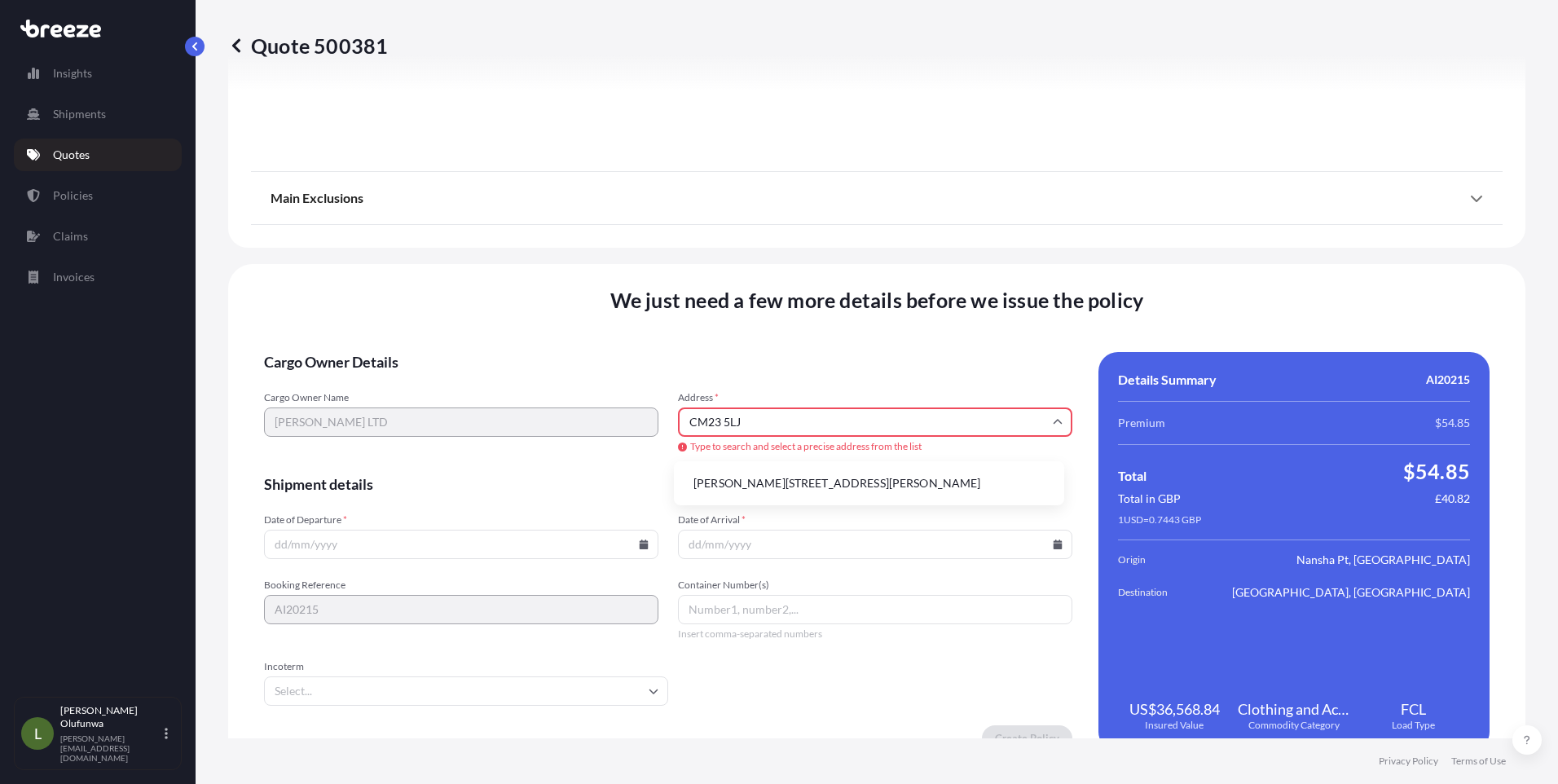
click at [755, 486] on li "[PERSON_NAME][STREET_ADDRESS][PERSON_NAME]" at bounding box center [868, 483] width 377 height 31
type input "[STREET_ADDRESS][PERSON_NAME]"
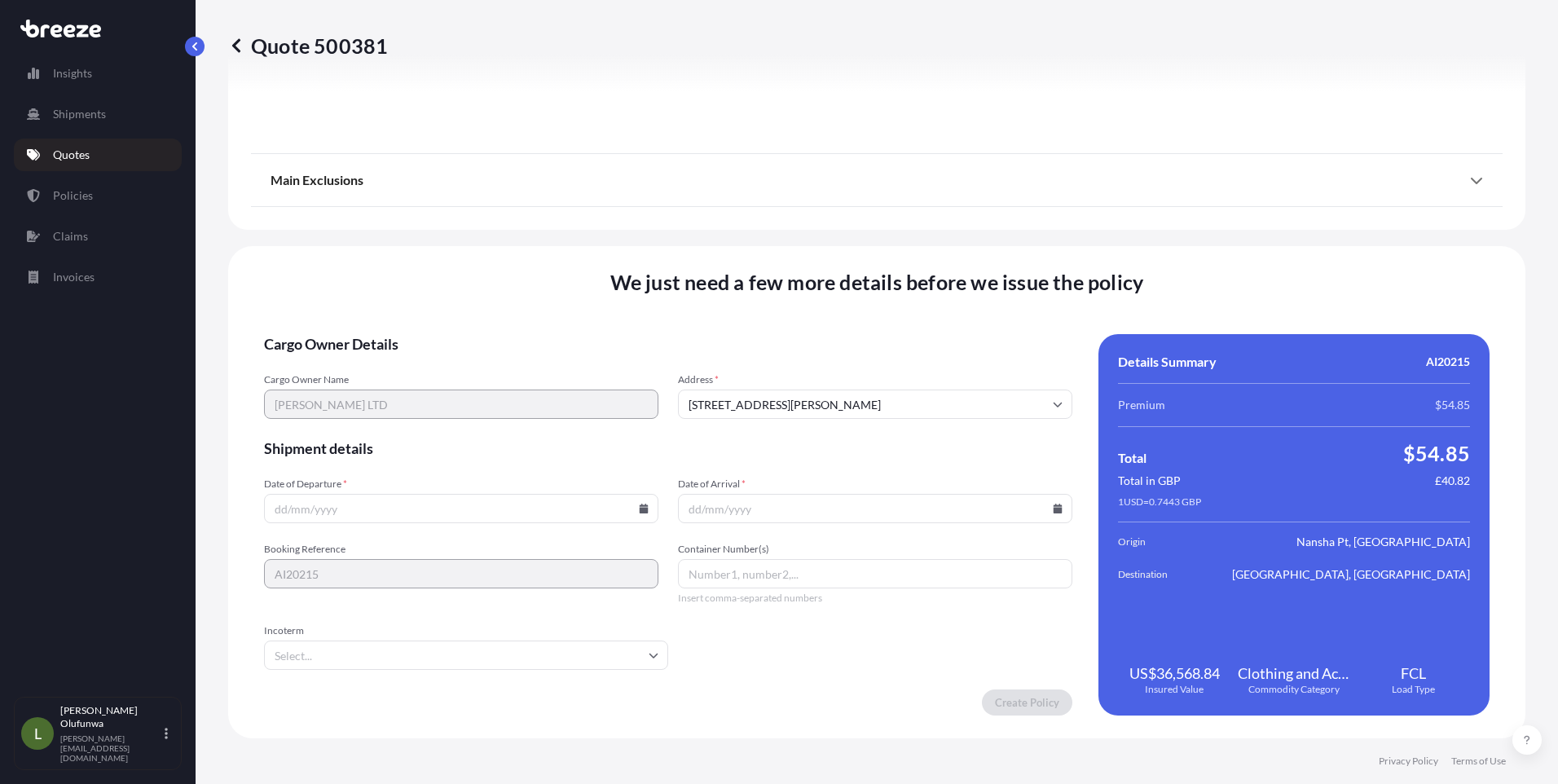
click at [640, 507] on icon at bounding box center [644, 508] width 9 height 9
click at [530, 231] on button at bounding box center [524, 234] width 26 height 26
click at [459, 363] on button "18" at bounding box center [459, 363] width 26 height 26
type input "[DATE]"
click at [1053, 509] on icon at bounding box center [1058, 508] width 9 height 9
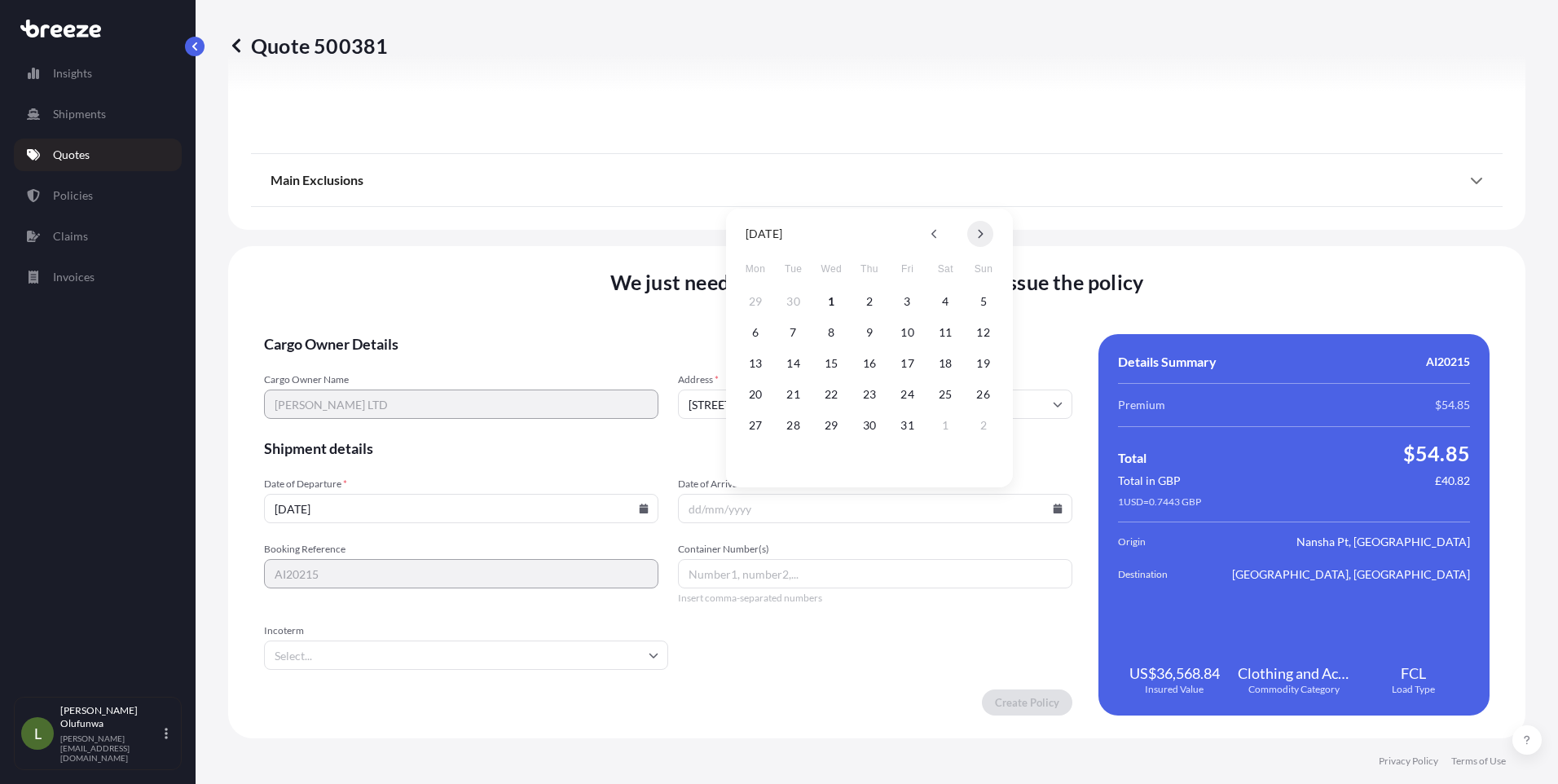
click at [977, 234] on icon at bounding box center [980, 233] width 7 height 9
click at [752, 334] on button "3" at bounding box center [755, 332] width 26 height 26
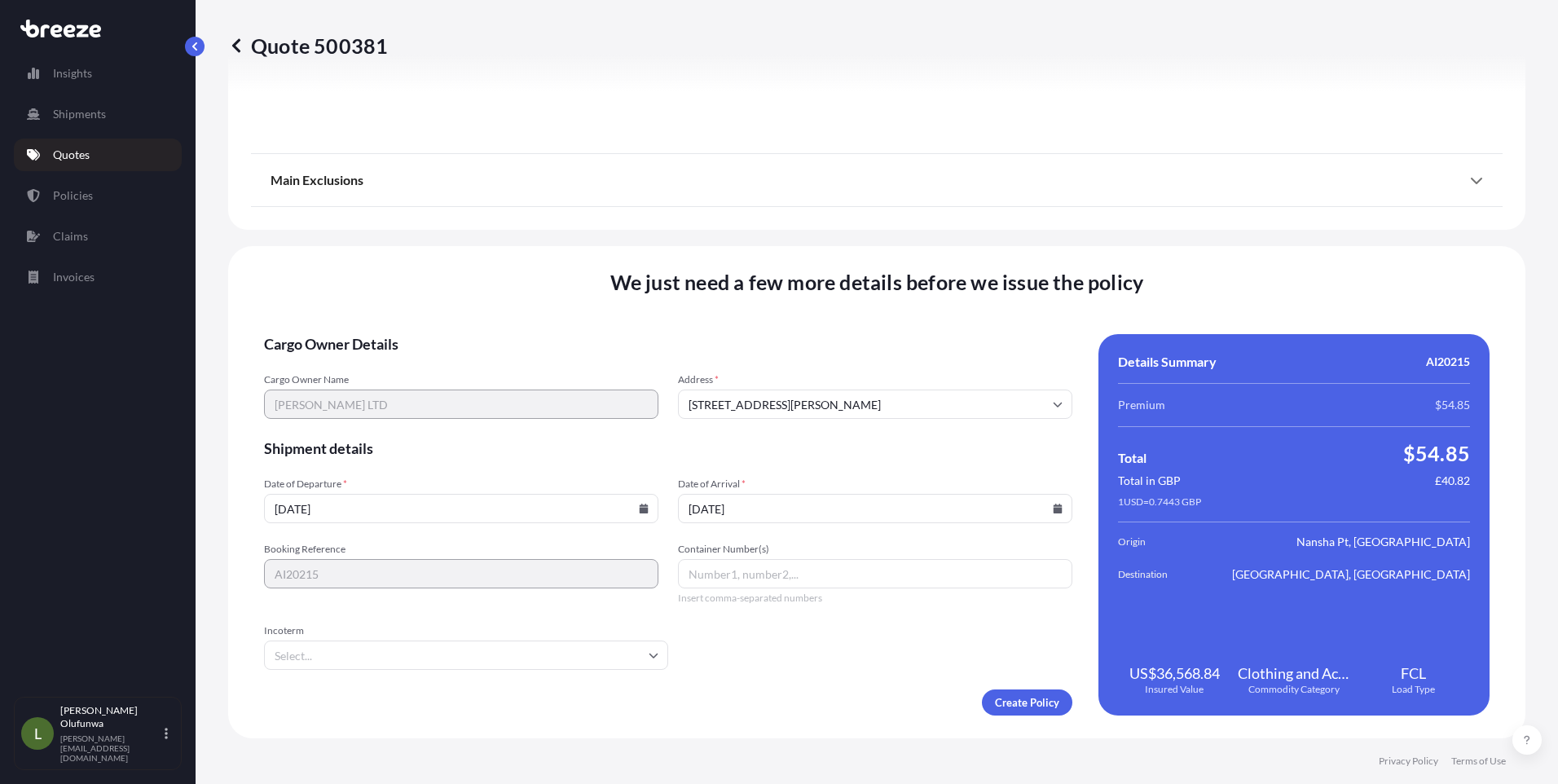
type input "[DATE]"
click at [786, 577] on input "Container Number(s)" at bounding box center [874, 573] width 395 height 29
click at [722, 569] on input "Container Number(s)" at bounding box center [874, 573] width 395 height 29
paste input "MSKU7596200"
type input "MSKU7596200"
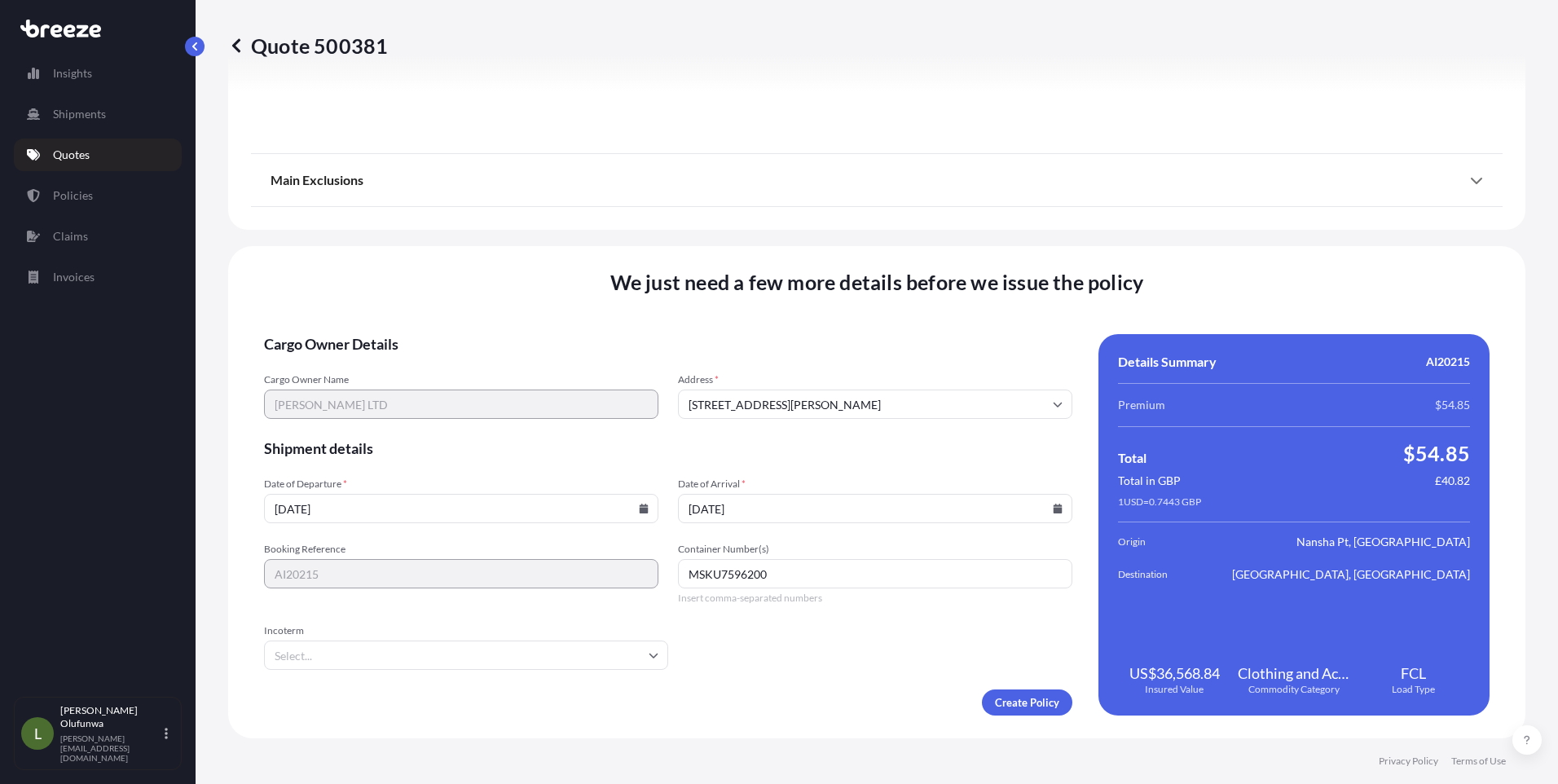
click at [348, 654] on input "Incoterm" at bounding box center [466, 655] width 404 height 29
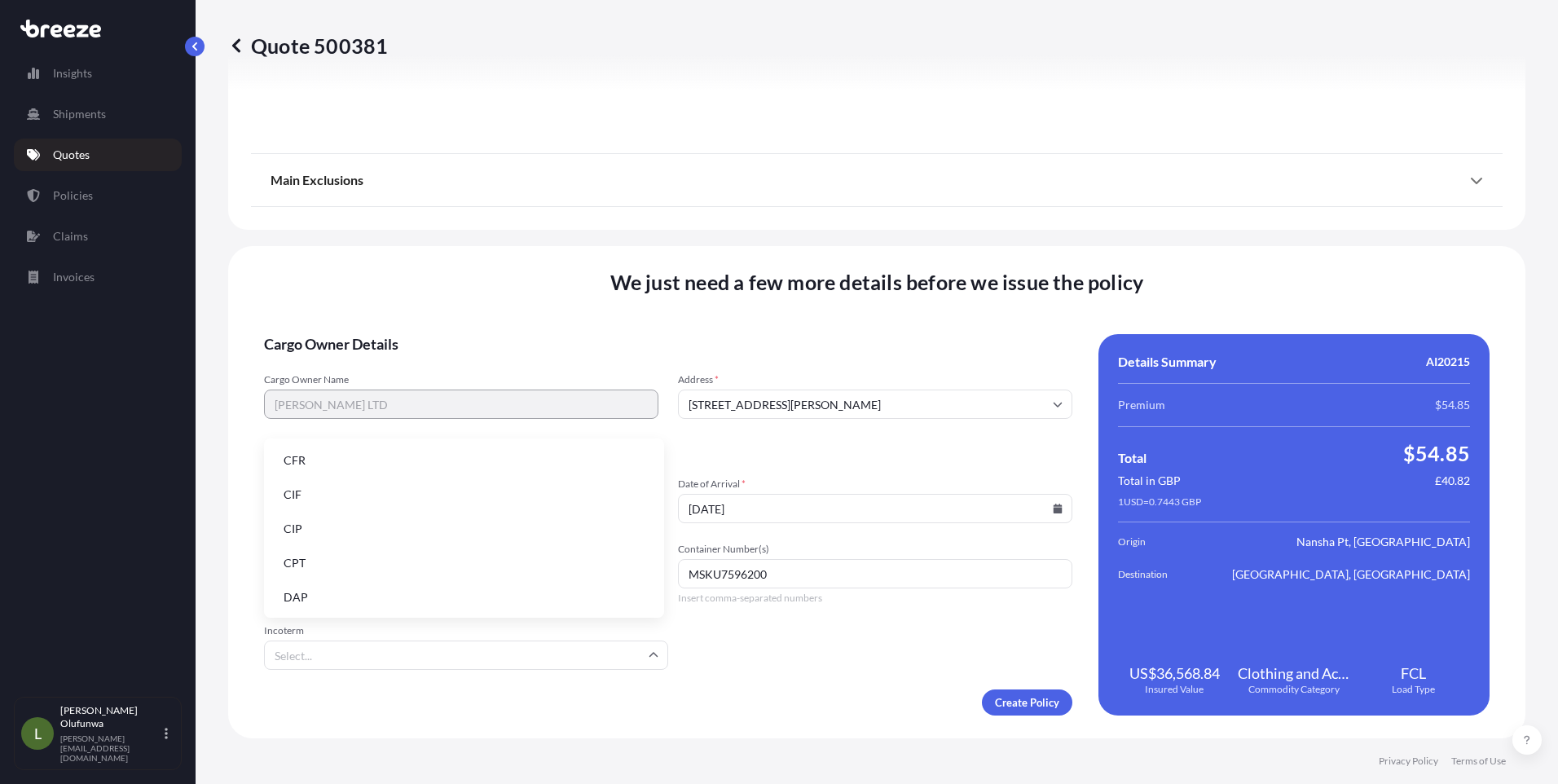
scroll to position [207, 0]
click at [297, 597] on li "FOB" at bounding box center [464, 596] width 387 height 31
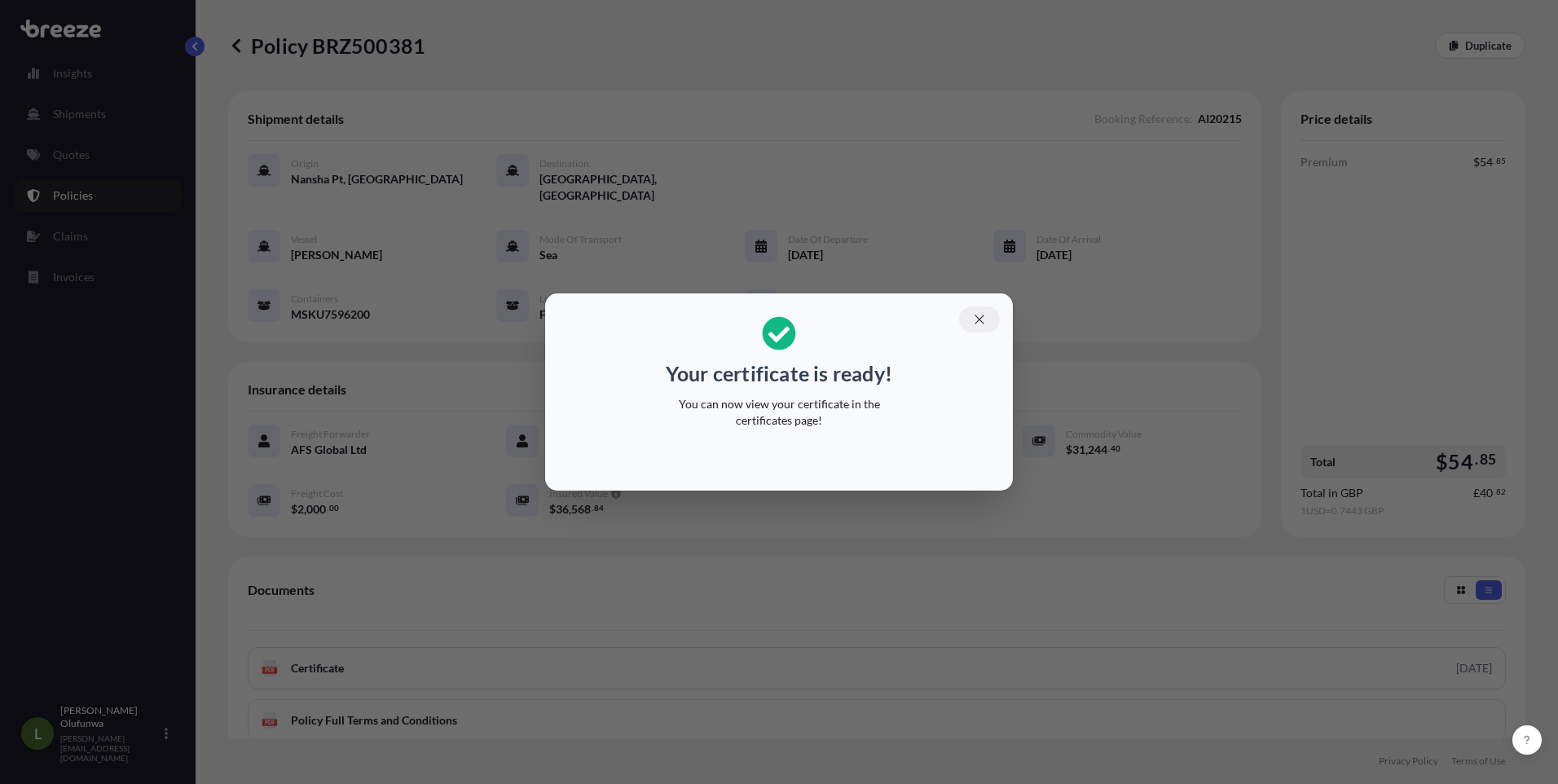
click at [978, 318] on icon "button" at bounding box center [978, 319] width 9 height 9
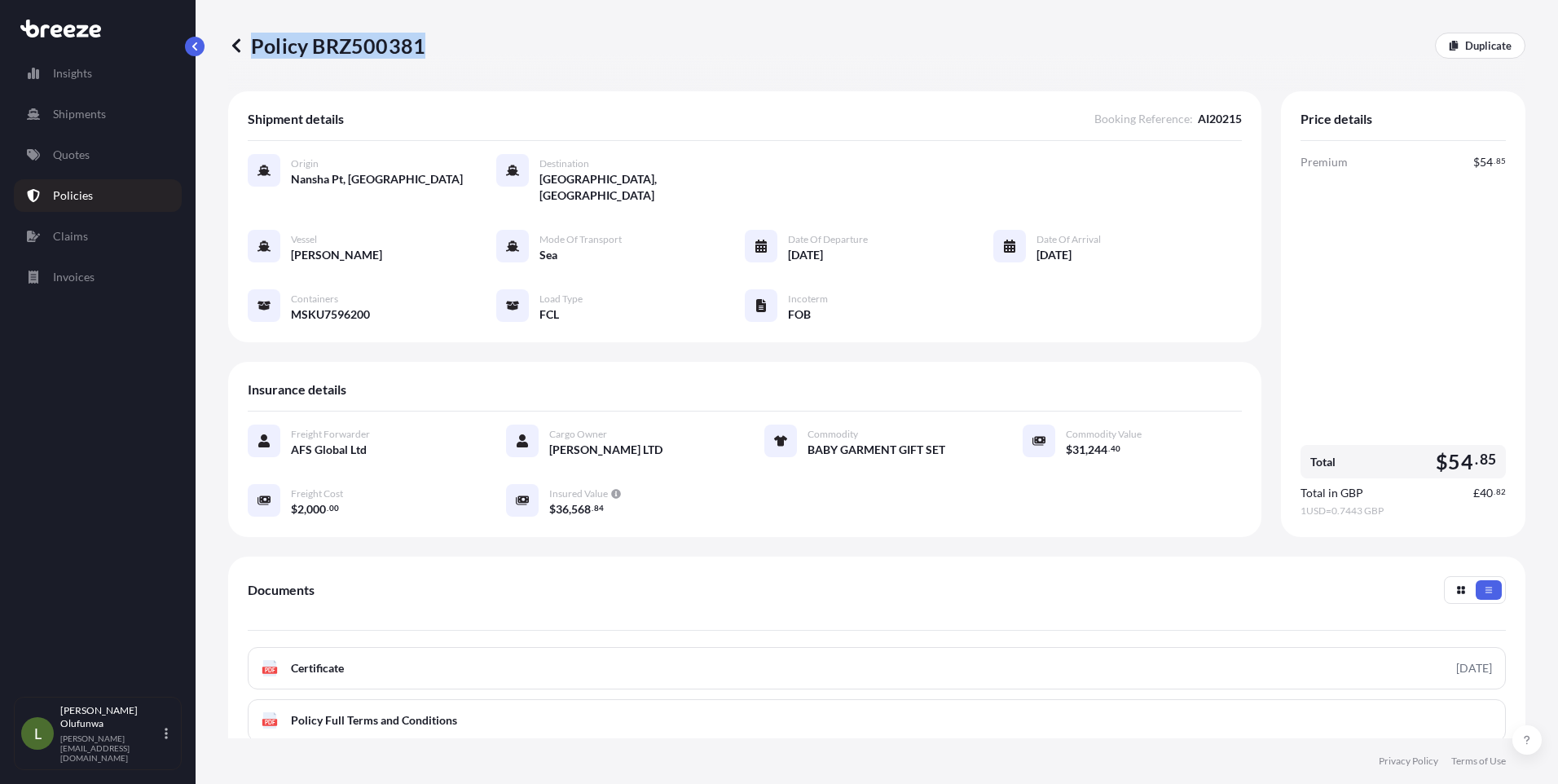
drag, startPoint x: 445, startPoint y: 57, endPoint x: 421, endPoint y: 47, distance: 26.0
click at [421, 47] on div "Policy BRZ500381 Duplicate" at bounding box center [876, 46] width 1297 height 26
drag, startPoint x: 421, startPoint y: 47, endPoint x: 412, endPoint y: 47, distance: 9.0
copy p "Policy BRZ500381"
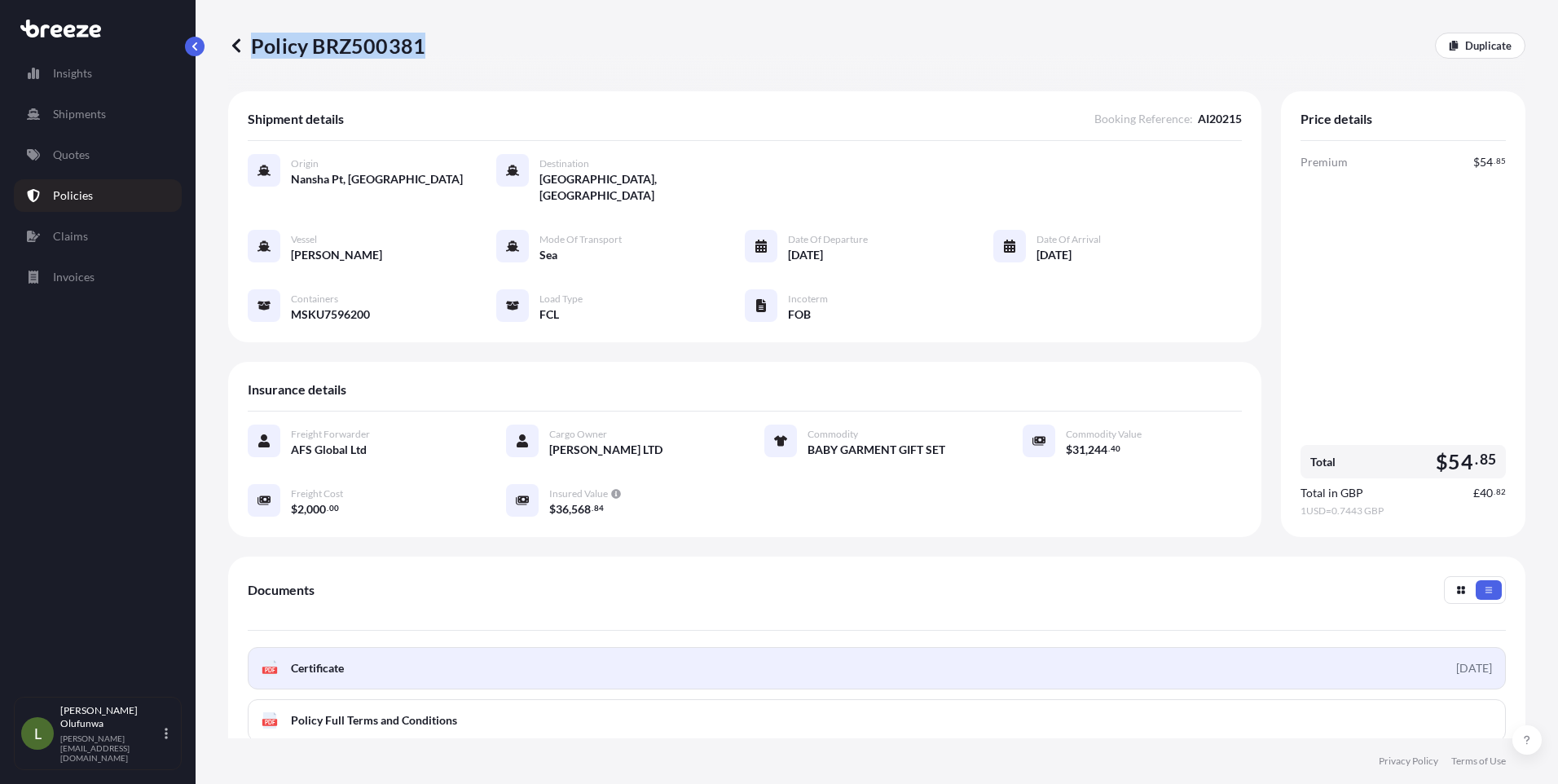
click at [350, 651] on link "PDF Certificate [DATE]" at bounding box center [876, 667] width 1258 height 42
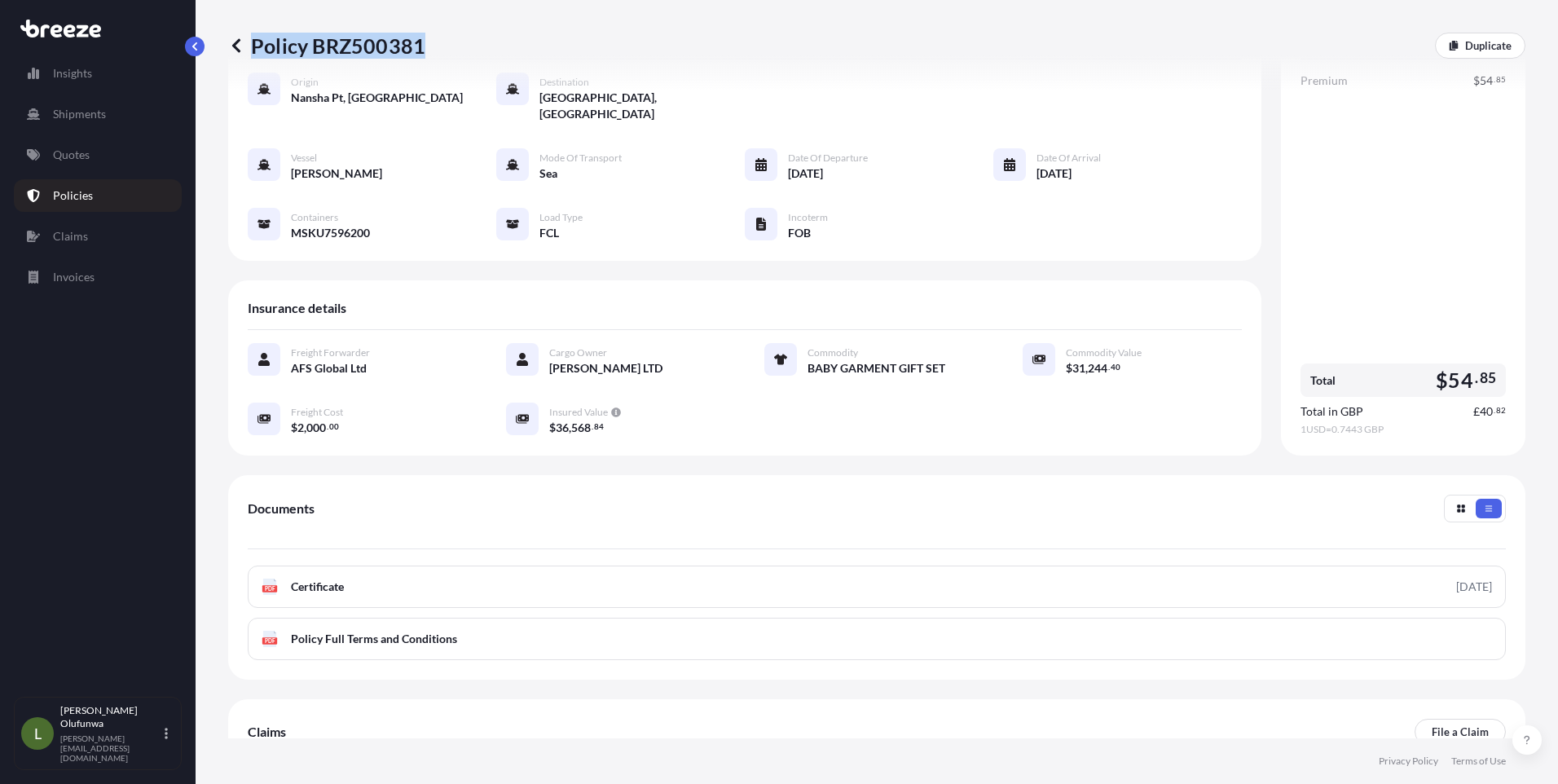
scroll to position [180, 0]
